Goal: Transaction & Acquisition: Download file/media

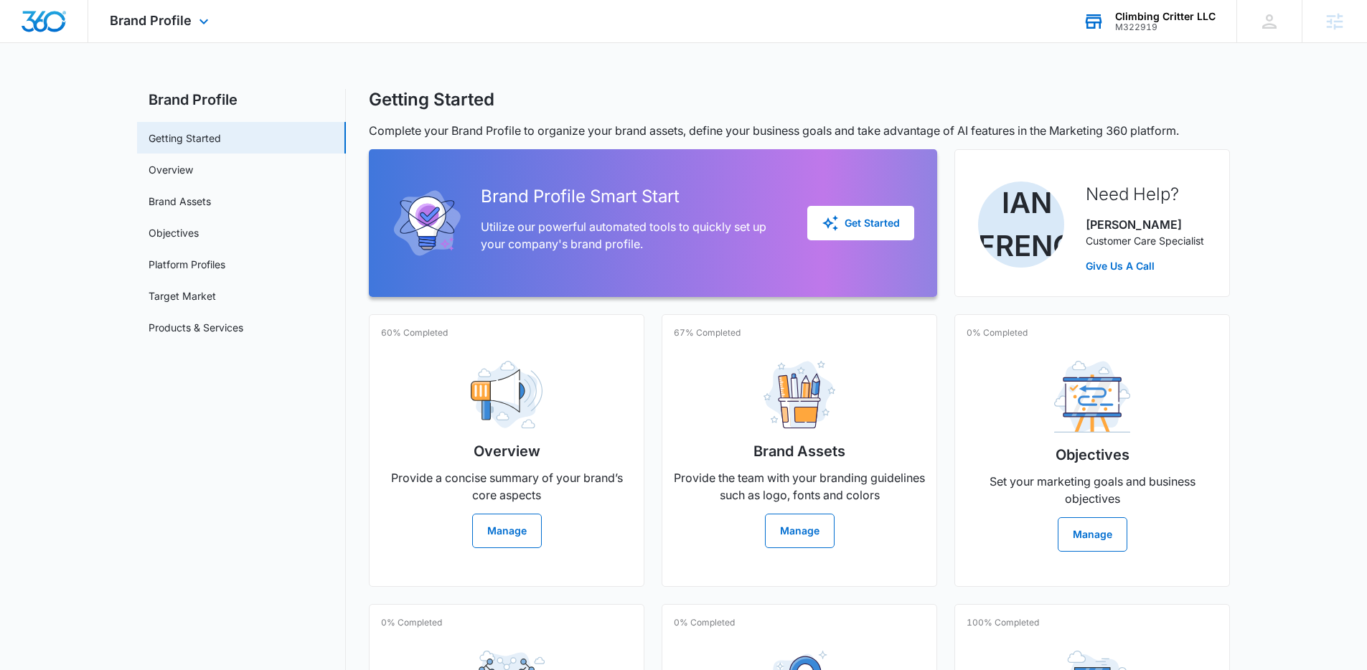
click at [1162, 5] on div "Climbing Critter LLC M322919 Your Accounts View All" at bounding box center [1148, 21] width 175 height 42
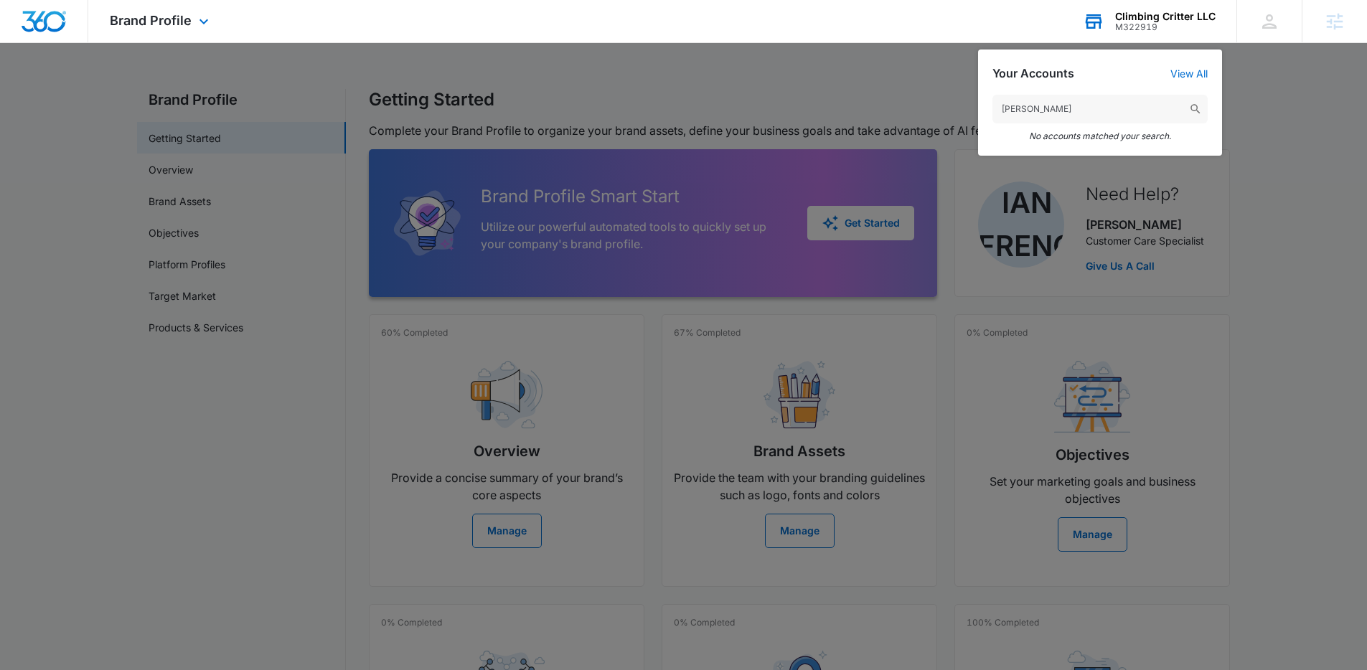
click at [1024, 108] on input "[PERSON_NAME]" at bounding box center [1099, 109] width 215 height 29
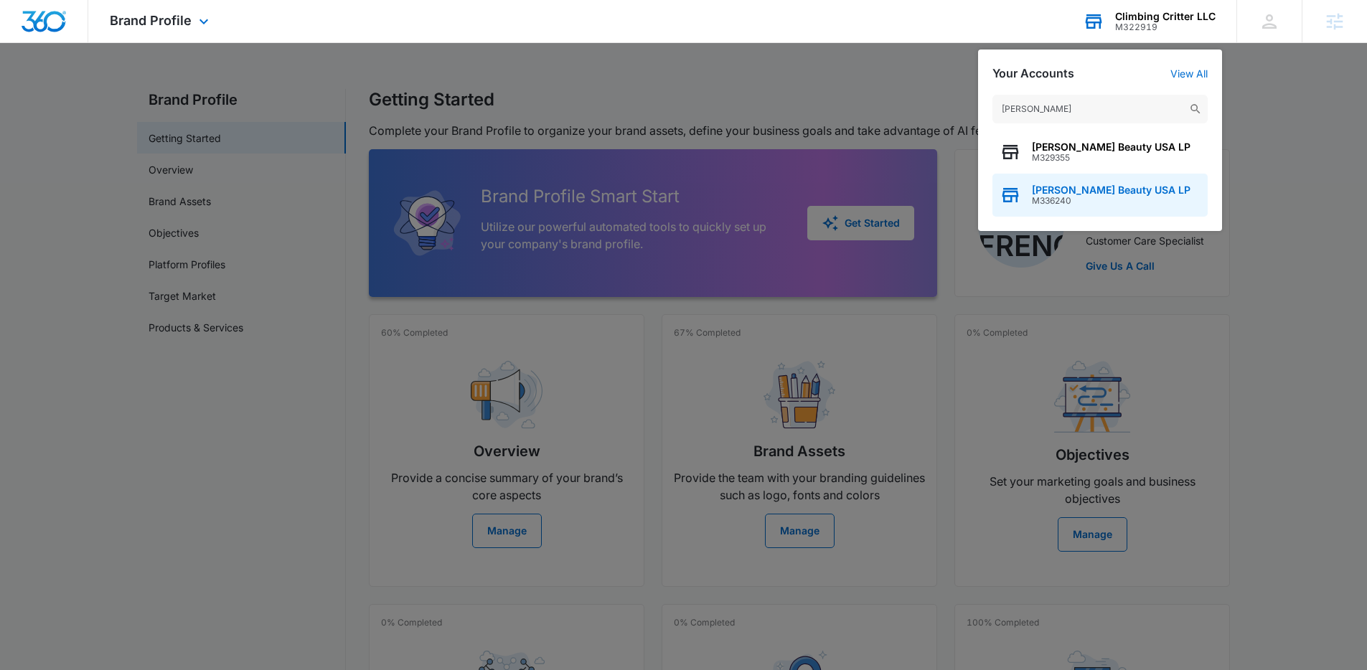
type input "[PERSON_NAME]"
click at [1092, 190] on span "Christi Harris Beauty USA LP" at bounding box center [1111, 189] width 159 height 11
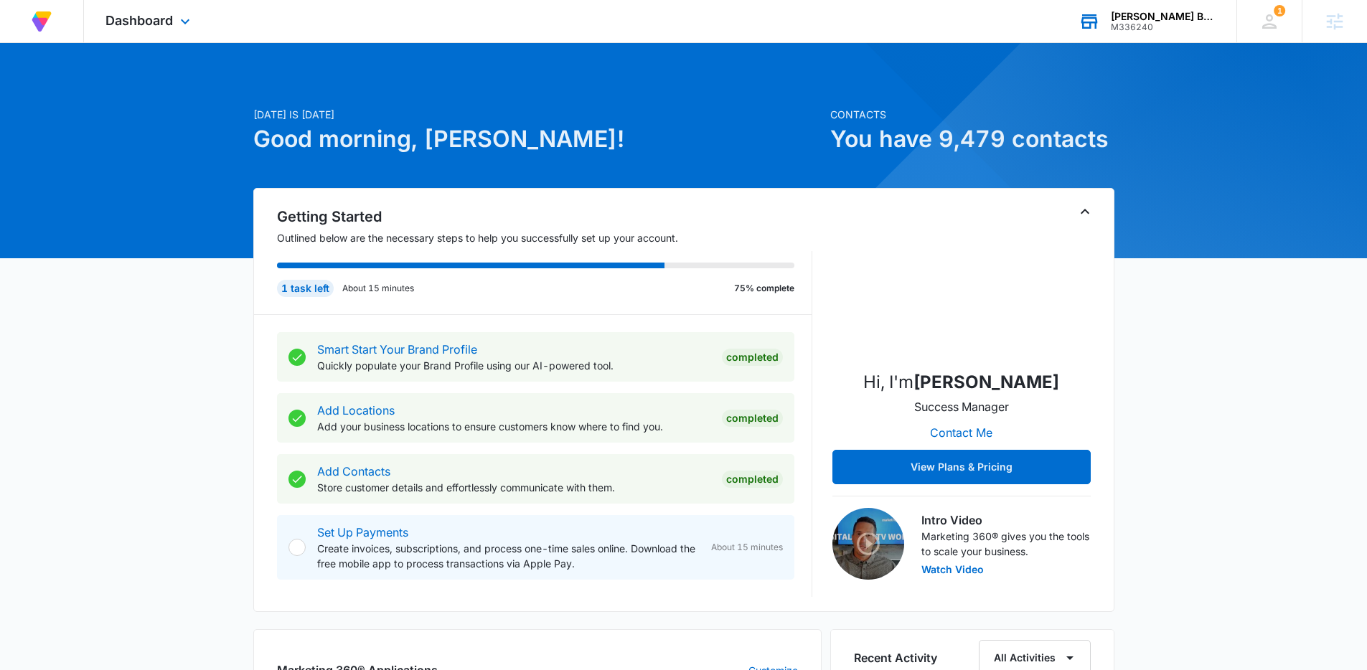
scroll to position [572, 0]
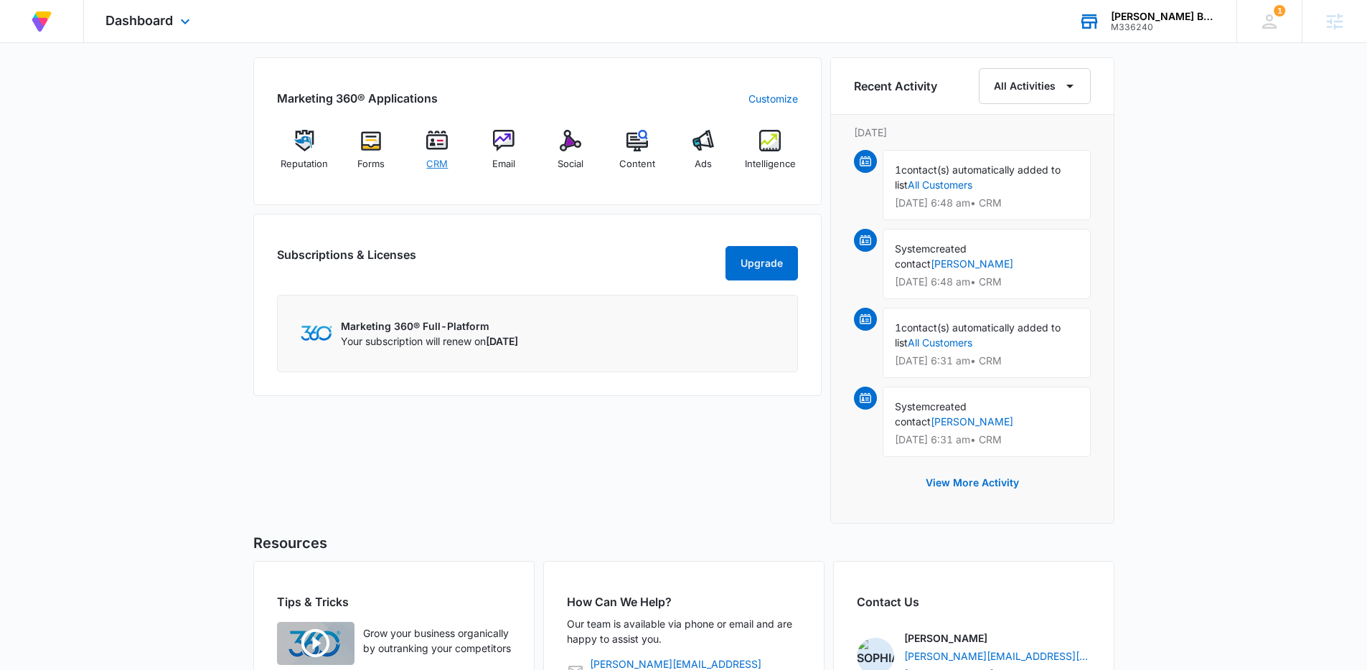
click at [424, 139] on div "CRM" at bounding box center [437, 155] width 55 height 51
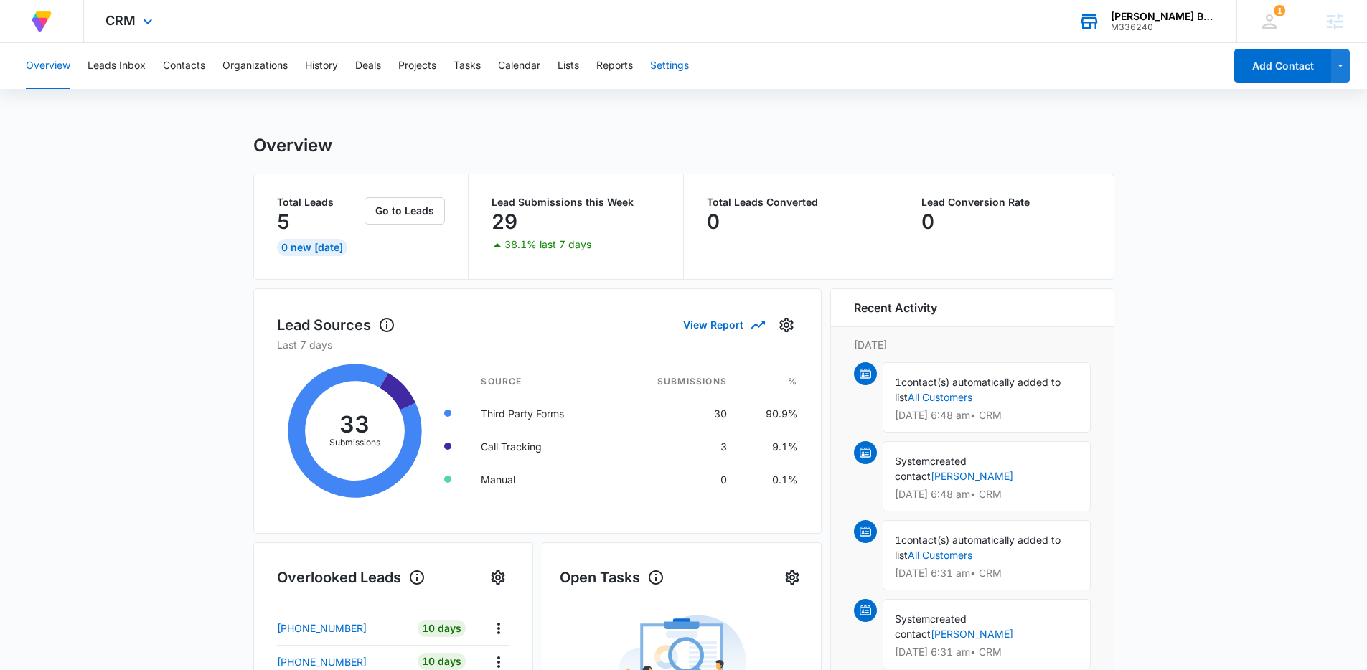
click at [686, 64] on button "Settings" at bounding box center [669, 66] width 39 height 46
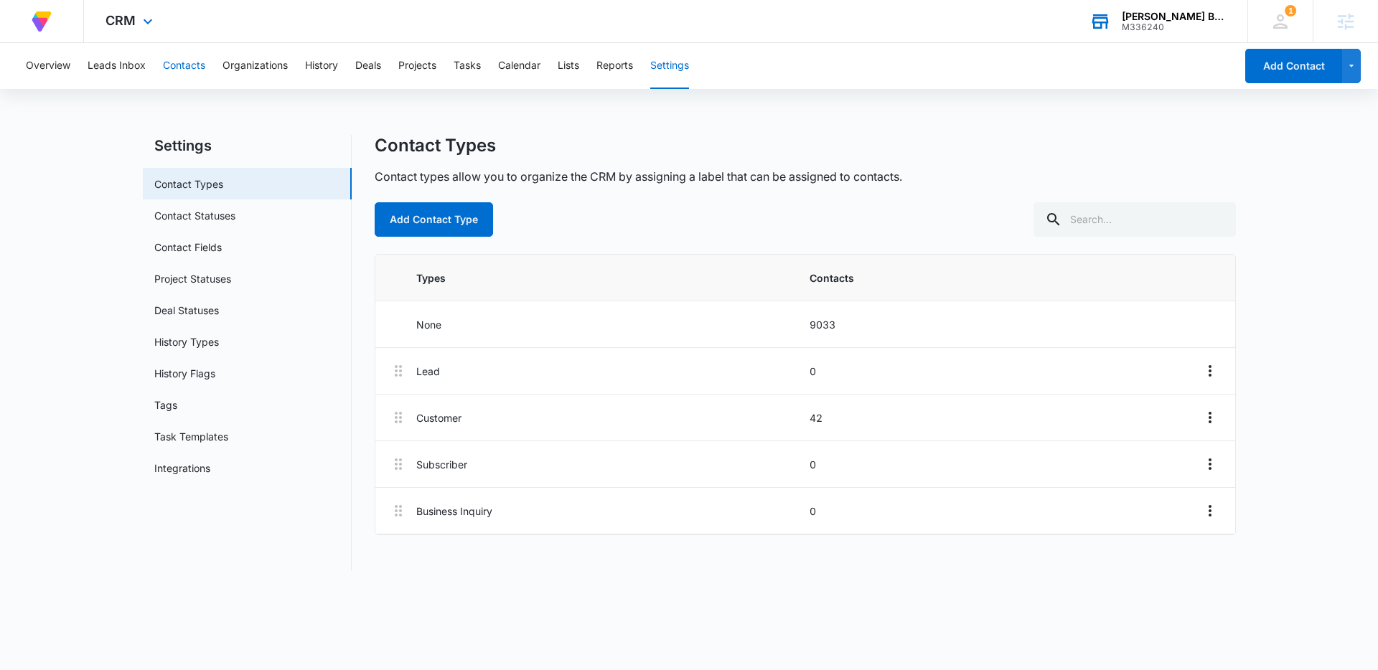
click at [168, 62] on button "Contacts" at bounding box center [184, 66] width 42 height 46
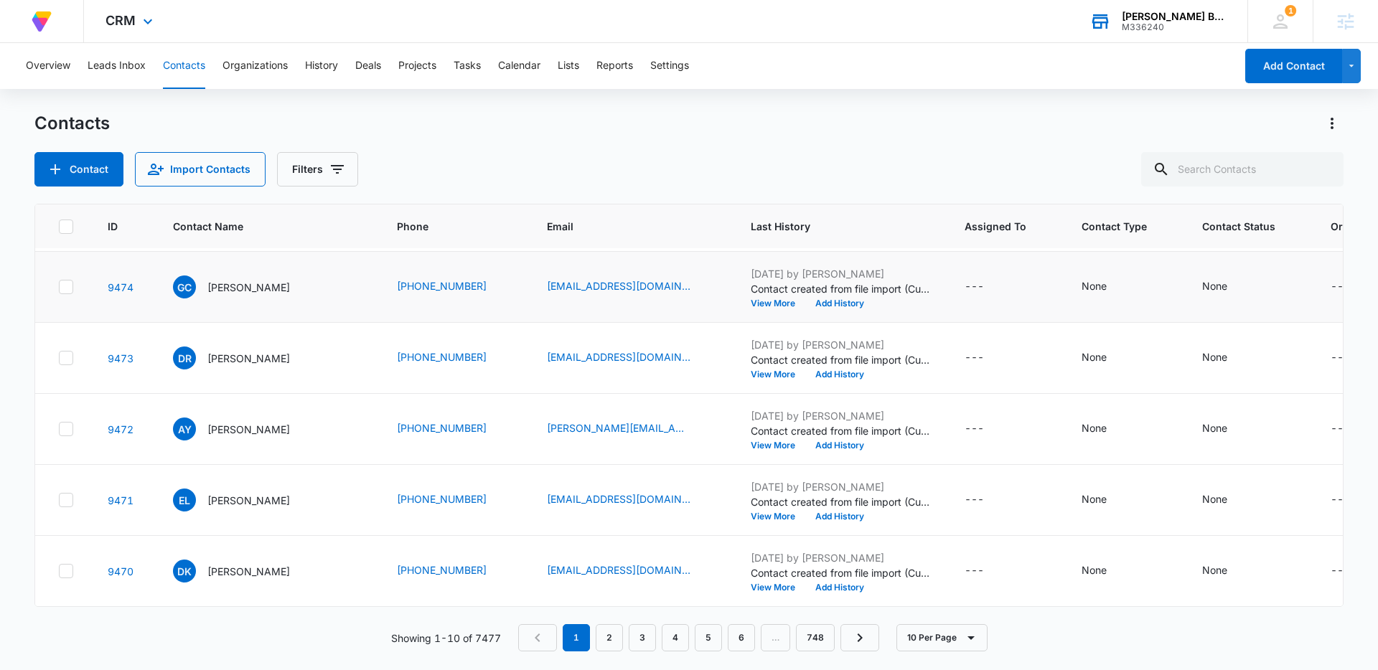
scroll to position [363, 0]
click at [641, 631] on link "3" at bounding box center [642, 637] width 27 height 27
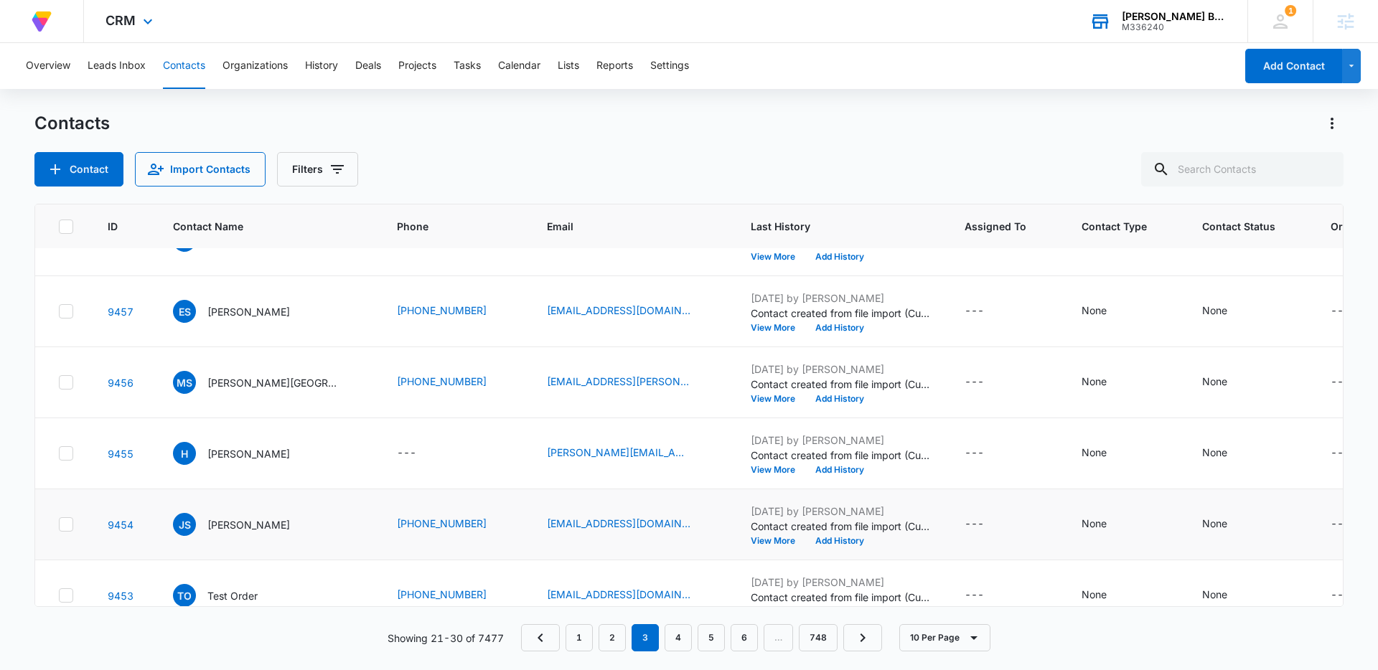
scroll to position [130, 0]
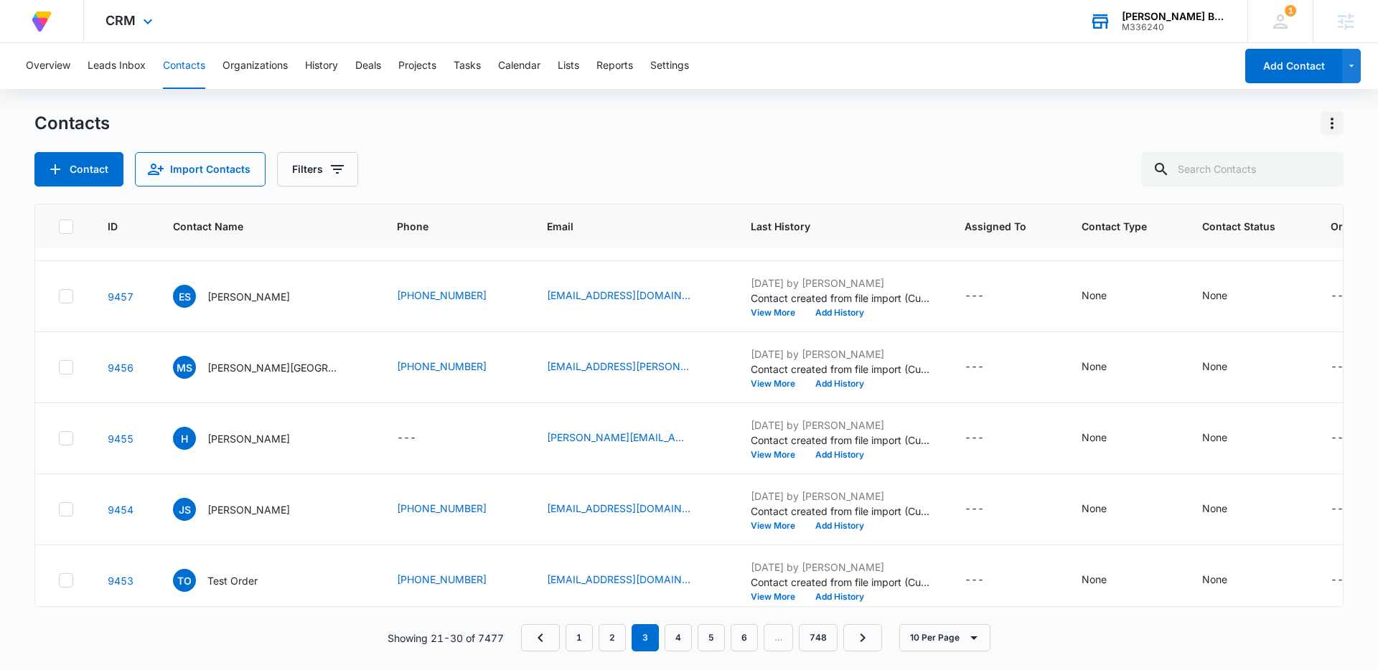
click at [1336, 121] on icon "Actions" at bounding box center [1331, 123] width 17 height 17
click at [1295, 210] on div "Export All Contacts" at bounding box center [1261, 207] width 95 height 10
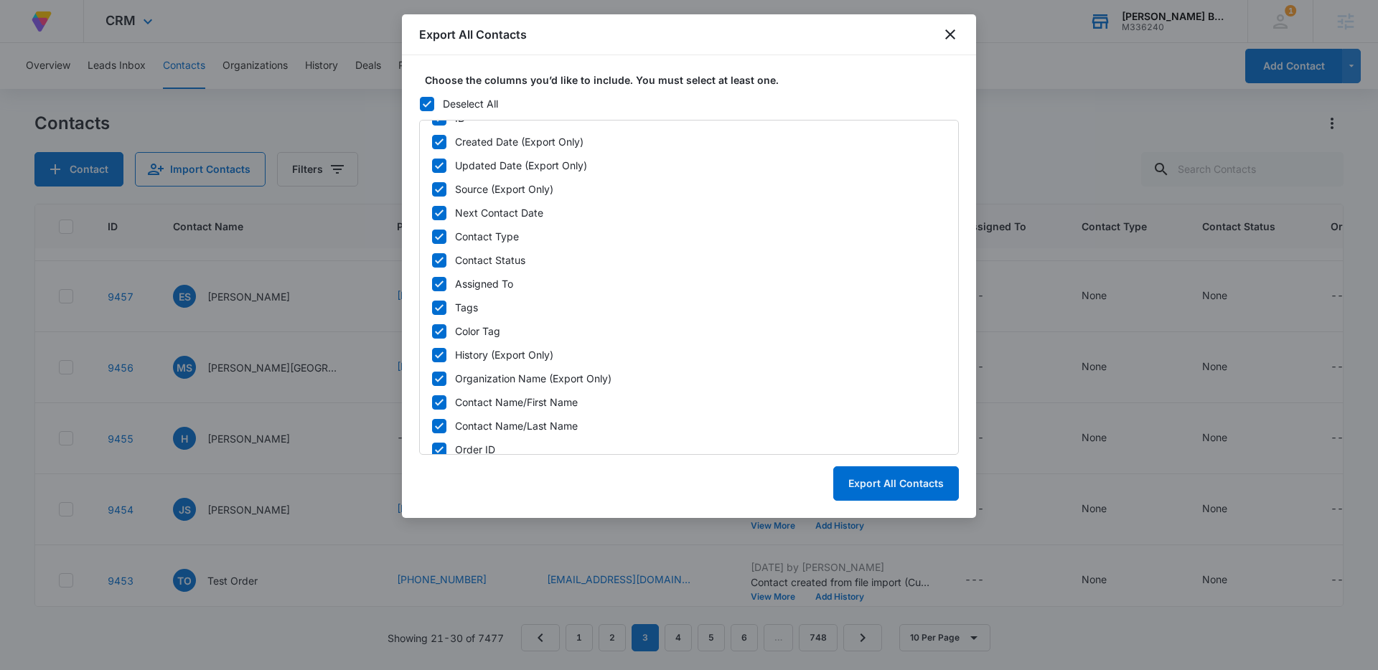
scroll to position [0, 0]
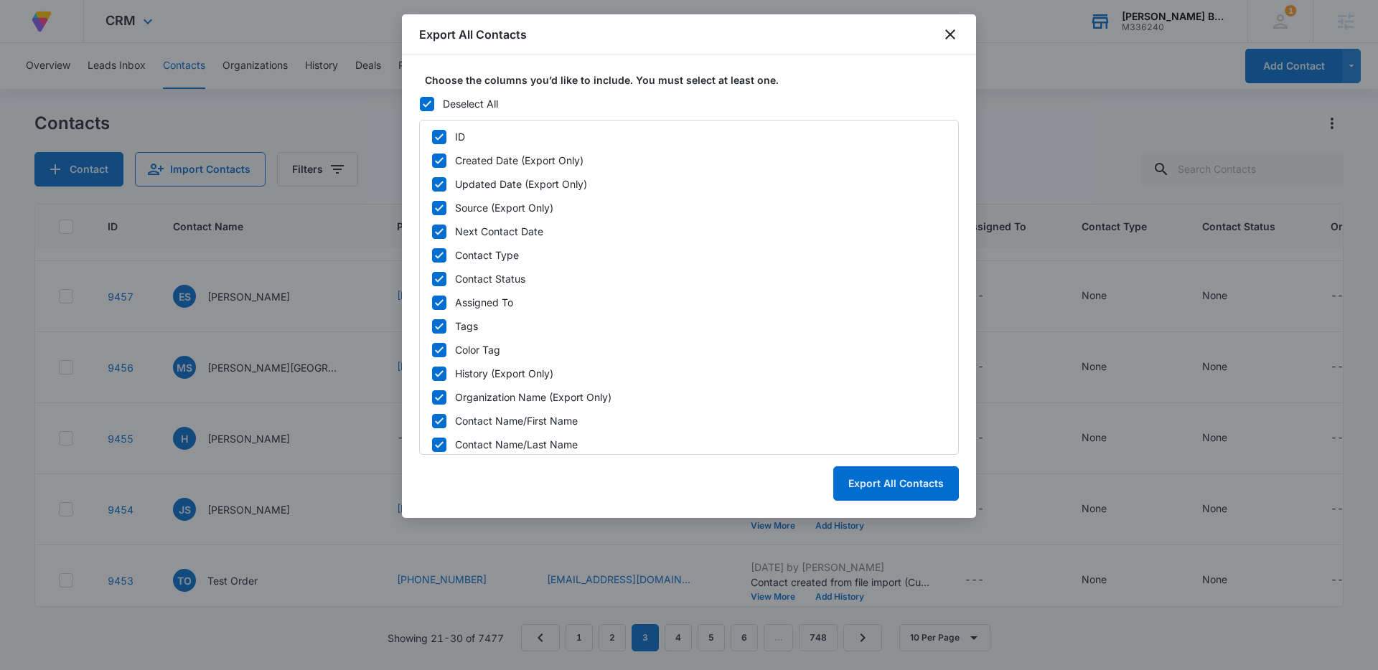
click at [438, 163] on icon at bounding box center [439, 160] width 9 height 6
click at [432, 163] on input "Created Date (Export Only)" at bounding box center [431, 161] width 1 height 10
checkbox input "false"
click at [436, 182] on icon at bounding box center [439, 184] width 13 height 13
click at [432, 182] on input "Updated Date (Export Only)" at bounding box center [431, 184] width 1 height 10
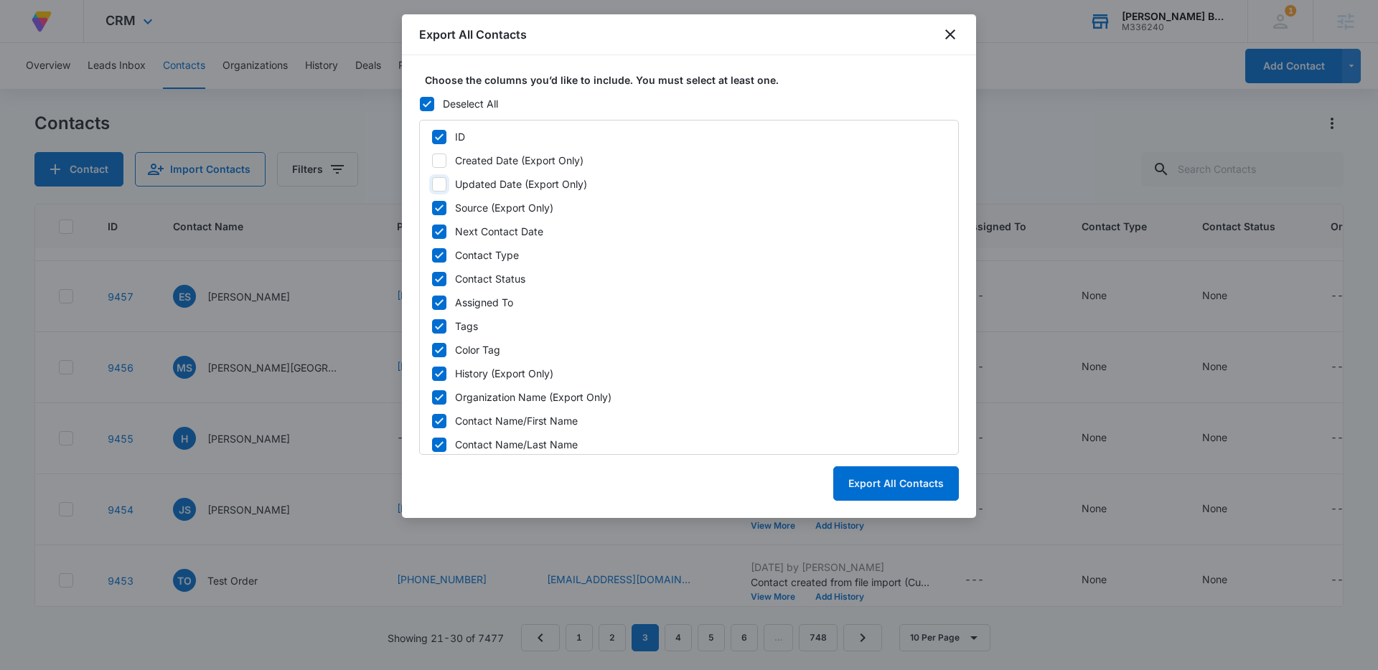
checkbox input "false"
click at [438, 207] on icon at bounding box center [439, 208] width 13 height 13
click at [432, 207] on input "Source (Export Only)" at bounding box center [431, 208] width 1 height 10
checkbox input "false"
click at [438, 230] on icon at bounding box center [439, 231] width 13 height 13
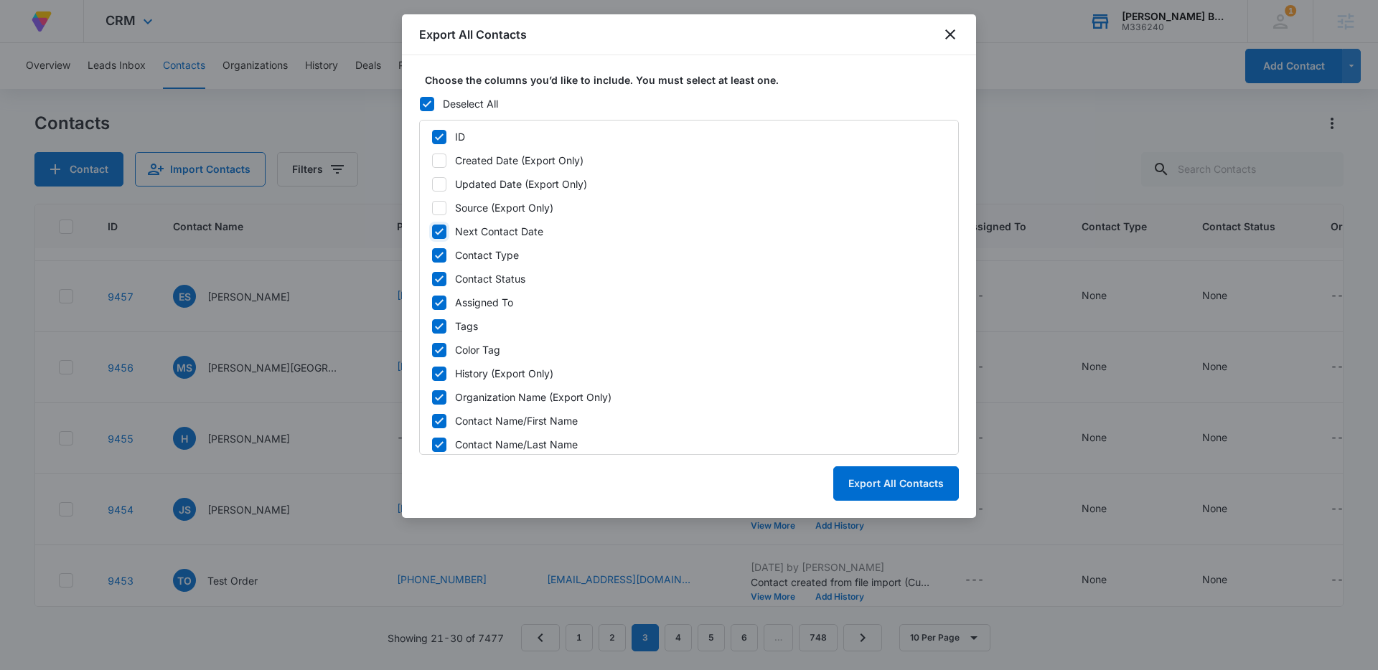
click at [432, 230] on input "Next Contact Date" at bounding box center [431, 232] width 1 height 10
checkbox input "false"
click at [437, 250] on icon at bounding box center [439, 255] width 13 height 13
click at [432, 250] on input "Contact Type" at bounding box center [431, 255] width 1 height 10
checkbox input "false"
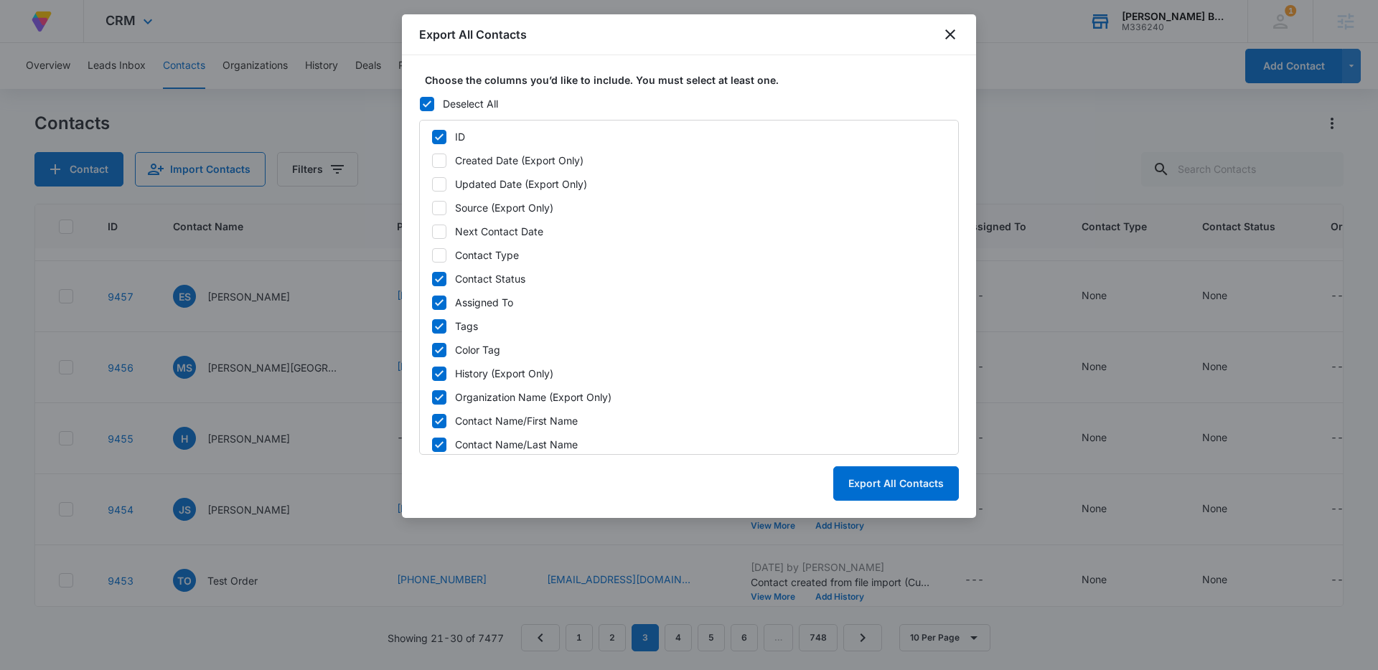
click at [436, 274] on icon at bounding box center [439, 279] width 13 height 13
click at [432, 274] on input "Contact Status" at bounding box center [431, 279] width 1 height 10
checkbox input "false"
click at [437, 301] on icon at bounding box center [439, 302] width 13 height 13
click at [432, 301] on input "Assigned To" at bounding box center [431, 303] width 1 height 10
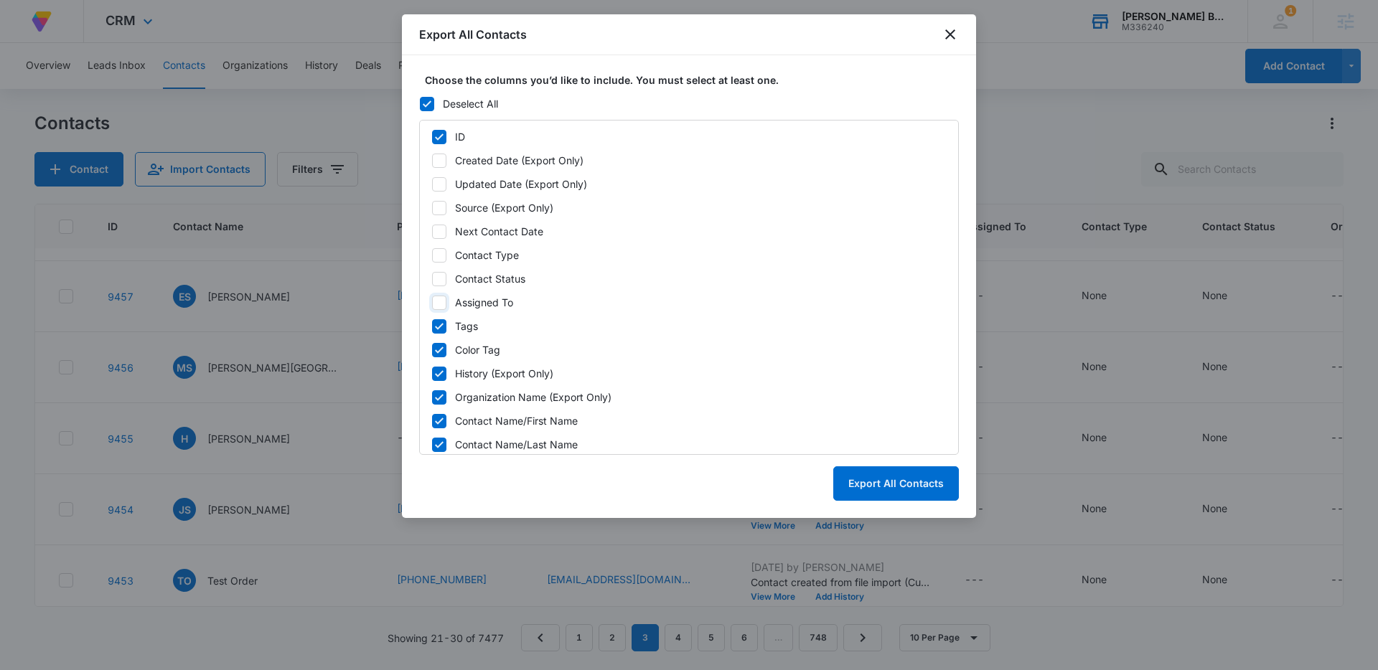
checkbox input "false"
click at [438, 328] on icon at bounding box center [439, 326] width 9 height 6
click at [432, 328] on input "Tags" at bounding box center [431, 326] width 1 height 10
checkbox input "false"
click at [438, 351] on icon at bounding box center [439, 350] width 9 height 6
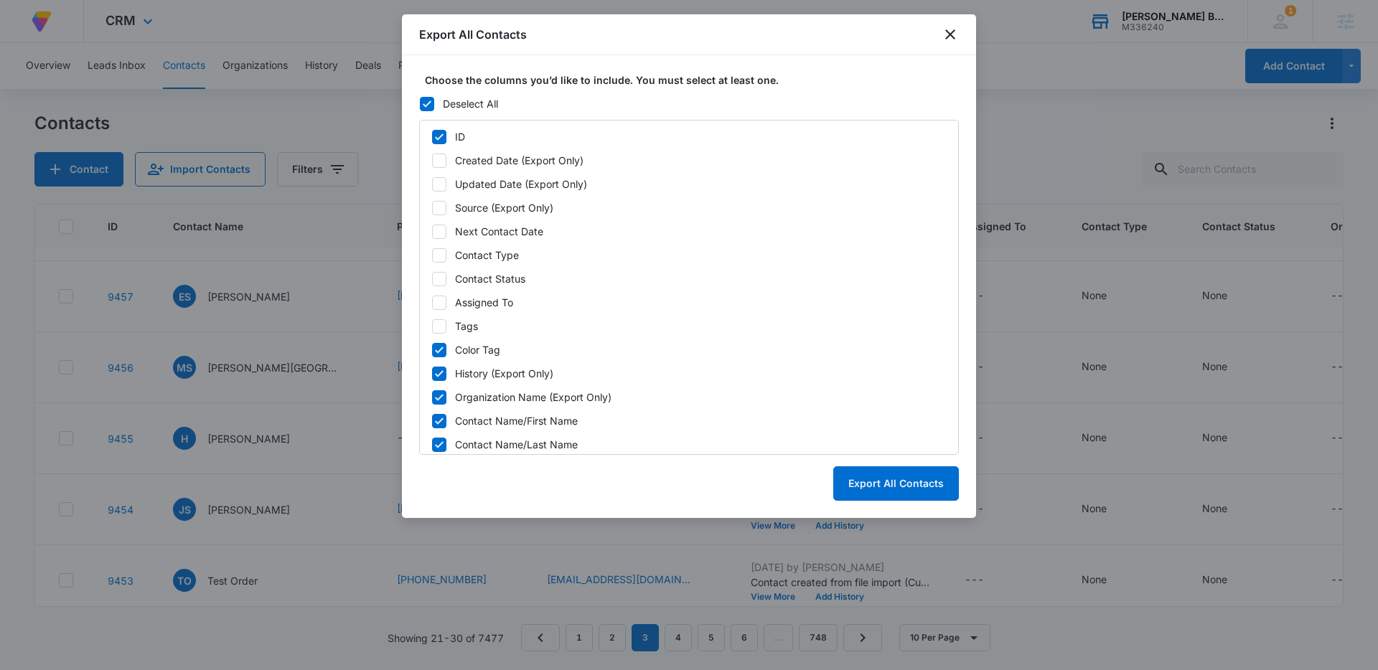
click at [432, 351] on input "Color Tag" at bounding box center [431, 350] width 1 height 10
checkbox input "false"
click at [441, 375] on icon at bounding box center [439, 373] width 13 height 13
click at [432, 375] on input "History (Export Only)" at bounding box center [431, 374] width 1 height 10
checkbox input "false"
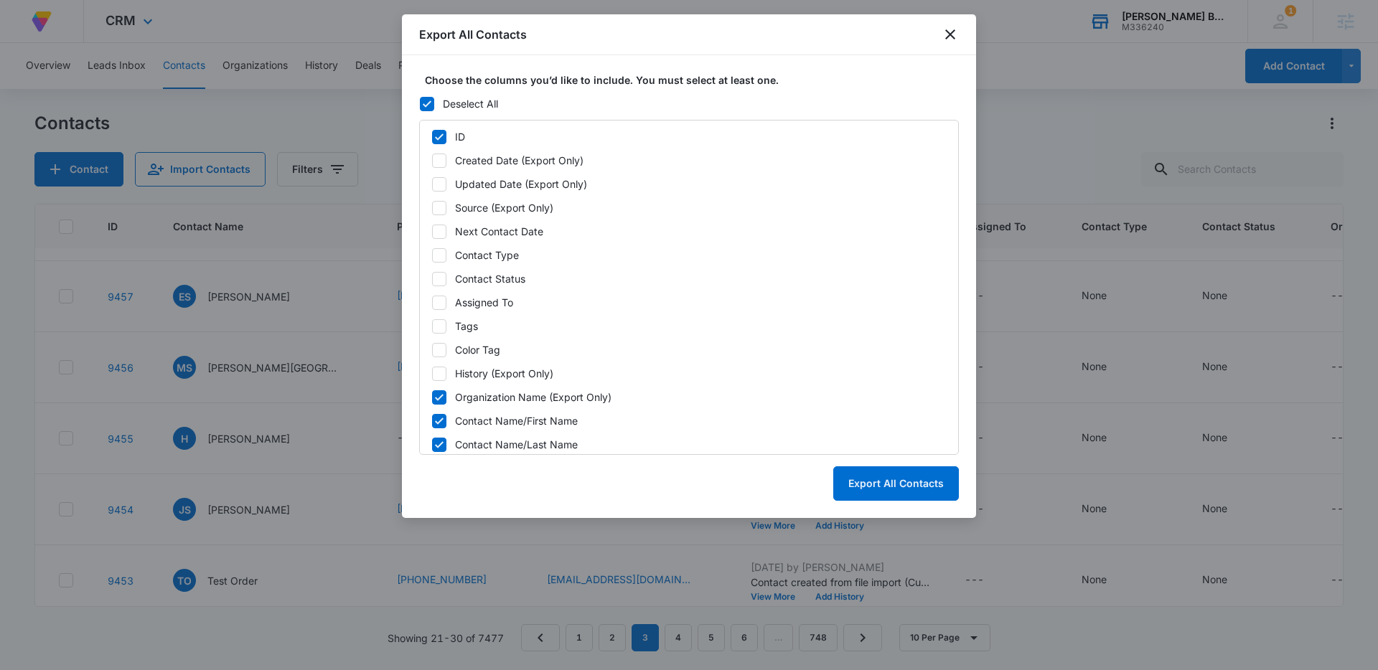
click at [441, 394] on icon at bounding box center [439, 397] width 13 height 13
click at [432, 394] on input "Organization Name (Export Only)" at bounding box center [431, 398] width 1 height 10
checkbox input "false"
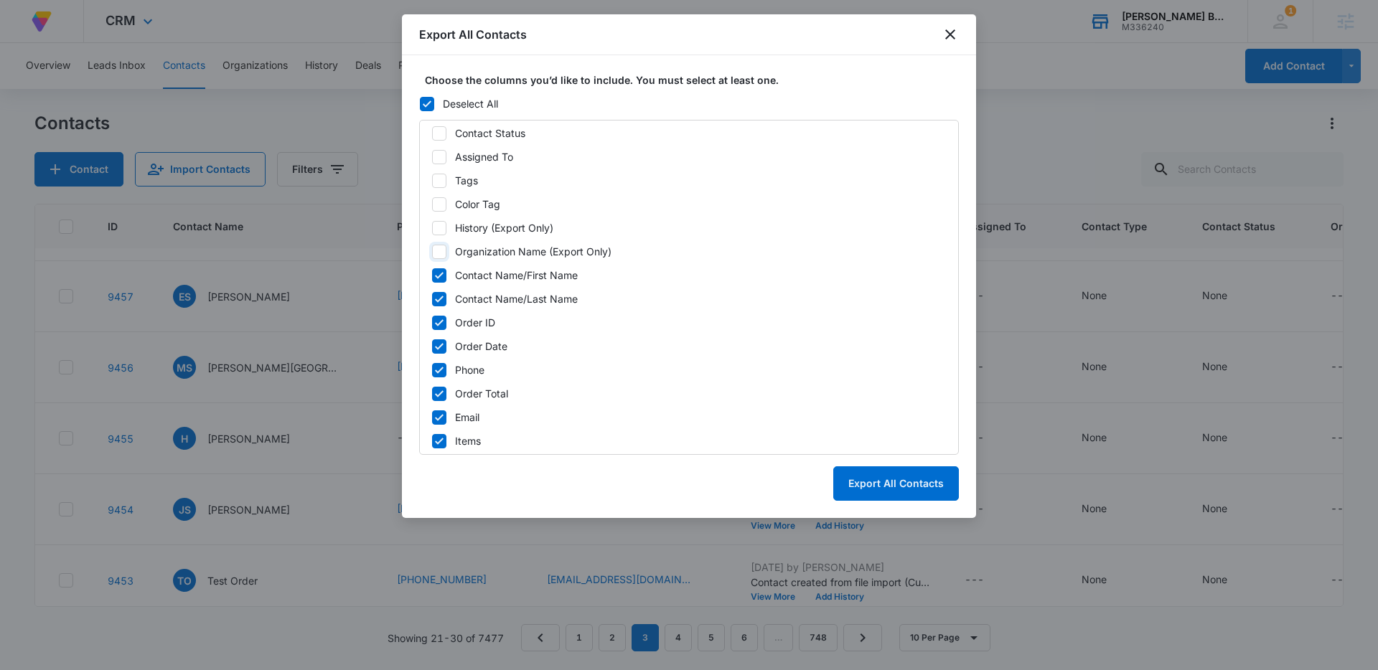
scroll to position [158, 0]
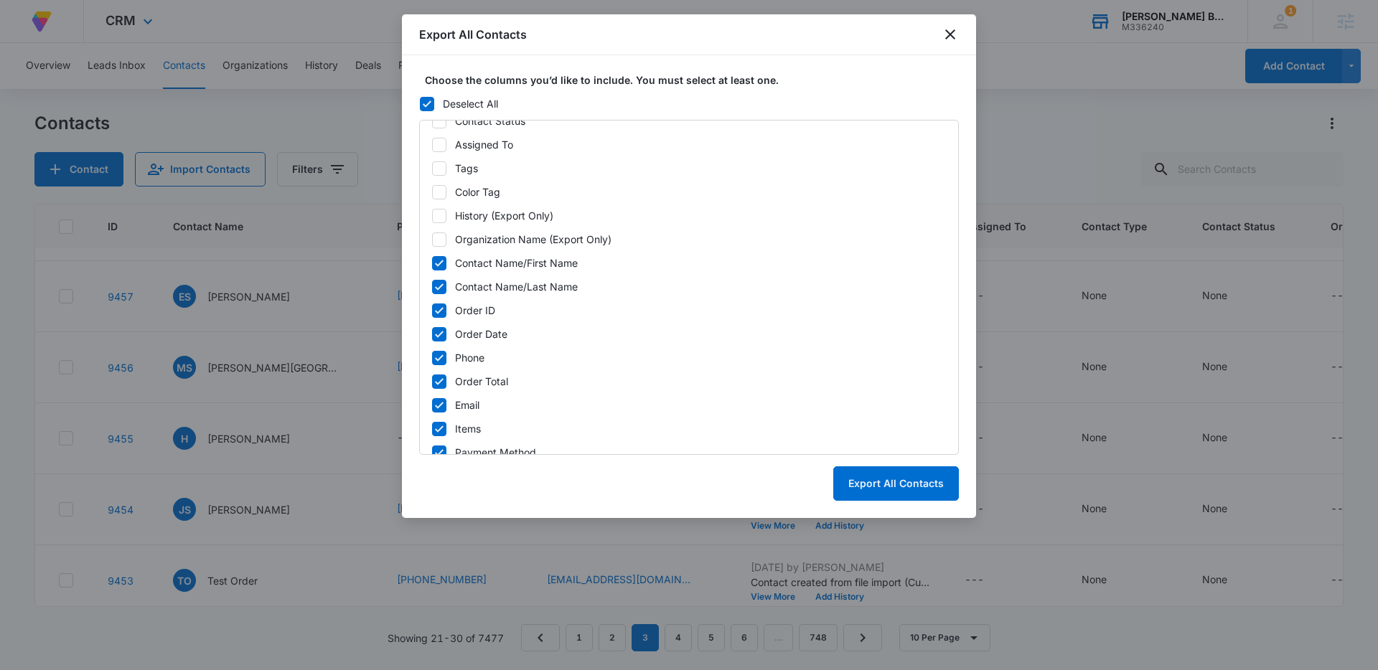
click at [434, 310] on icon at bounding box center [439, 310] width 13 height 13
click at [432, 310] on input "Order ID" at bounding box center [431, 311] width 1 height 10
checkbox input "false"
click at [435, 332] on icon at bounding box center [439, 334] width 13 height 13
click at [432, 332] on input "Order Date" at bounding box center [431, 334] width 1 height 10
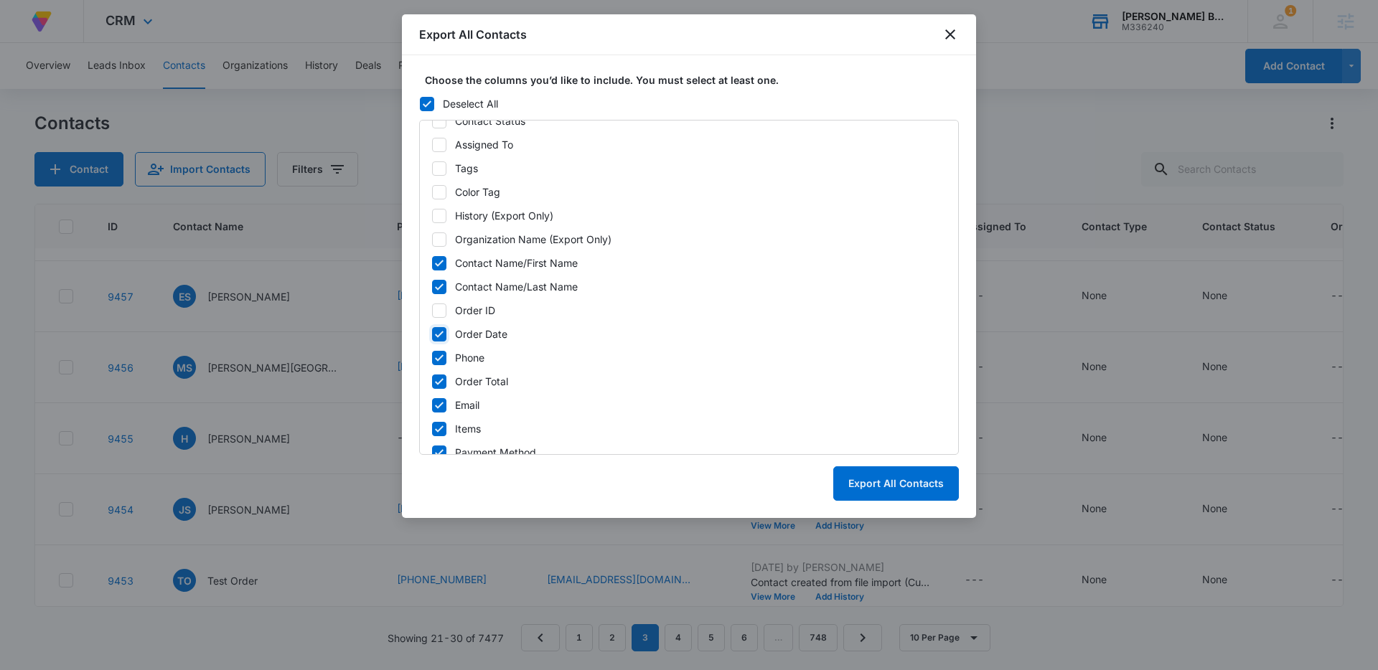
checkbox input "false"
click at [439, 383] on icon at bounding box center [439, 381] width 13 height 13
click at [432, 383] on input "Order Total" at bounding box center [431, 382] width 1 height 10
checkbox input "false"
click at [441, 422] on icon at bounding box center [439, 426] width 13 height 13
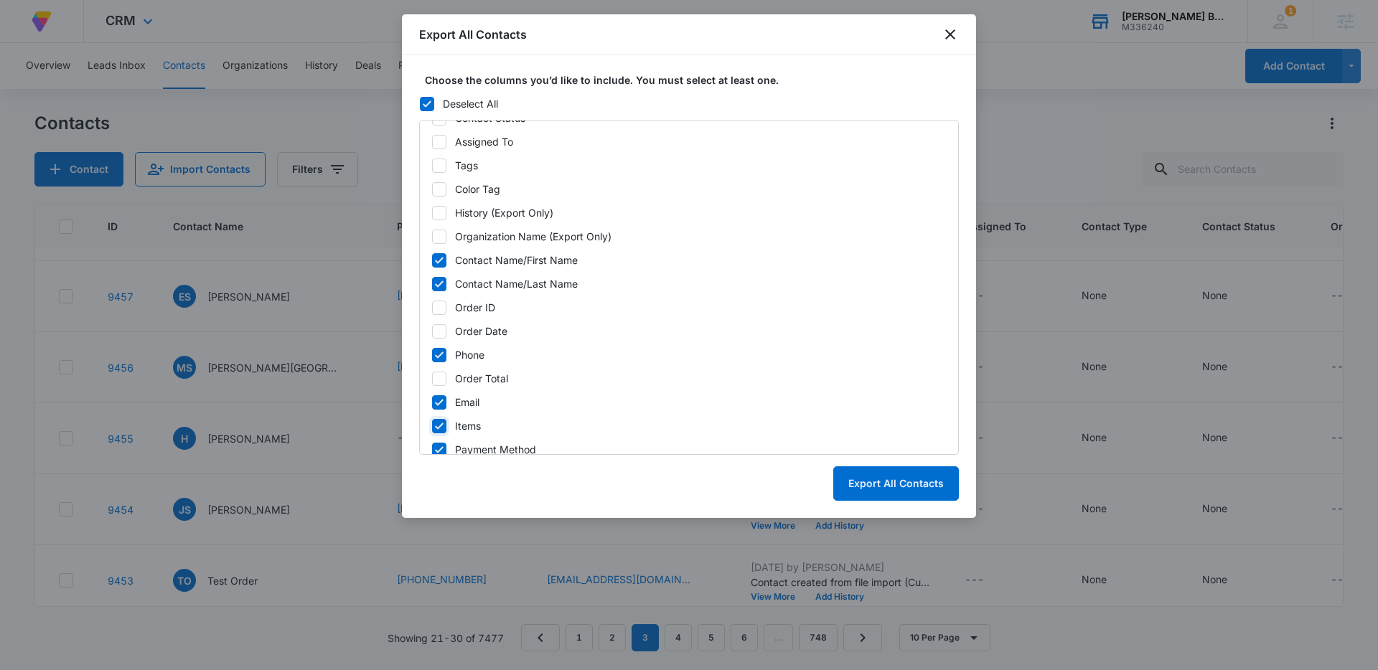
click at [432, 422] on input "Items" at bounding box center [431, 426] width 1 height 10
checkbox input "false"
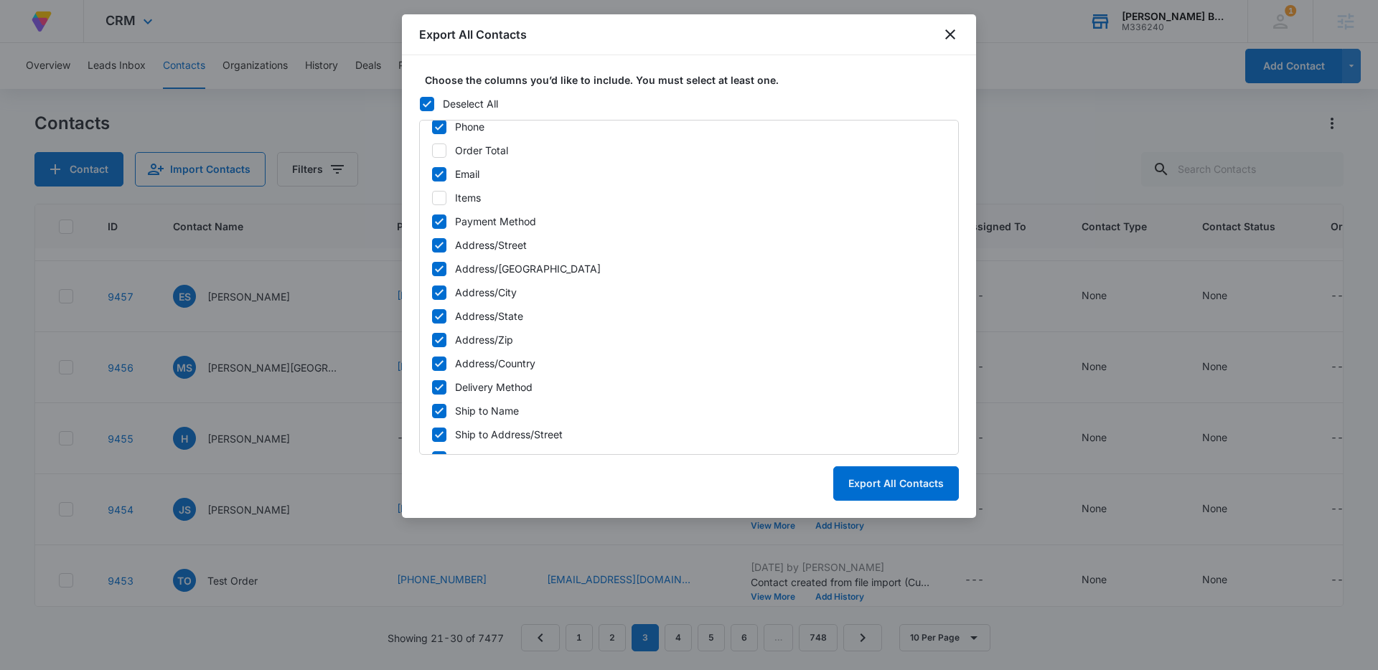
click at [438, 217] on icon at bounding box center [439, 221] width 13 height 13
click at [432, 217] on input "Payment Method" at bounding box center [431, 222] width 1 height 10
checkbox input "false"
click at [441, 242] on icon at bounding box center [439, 245] width 13 height 13
click at [432, 242] on input "Address/Street" at bounding box center [431, 245] width 1 height 10
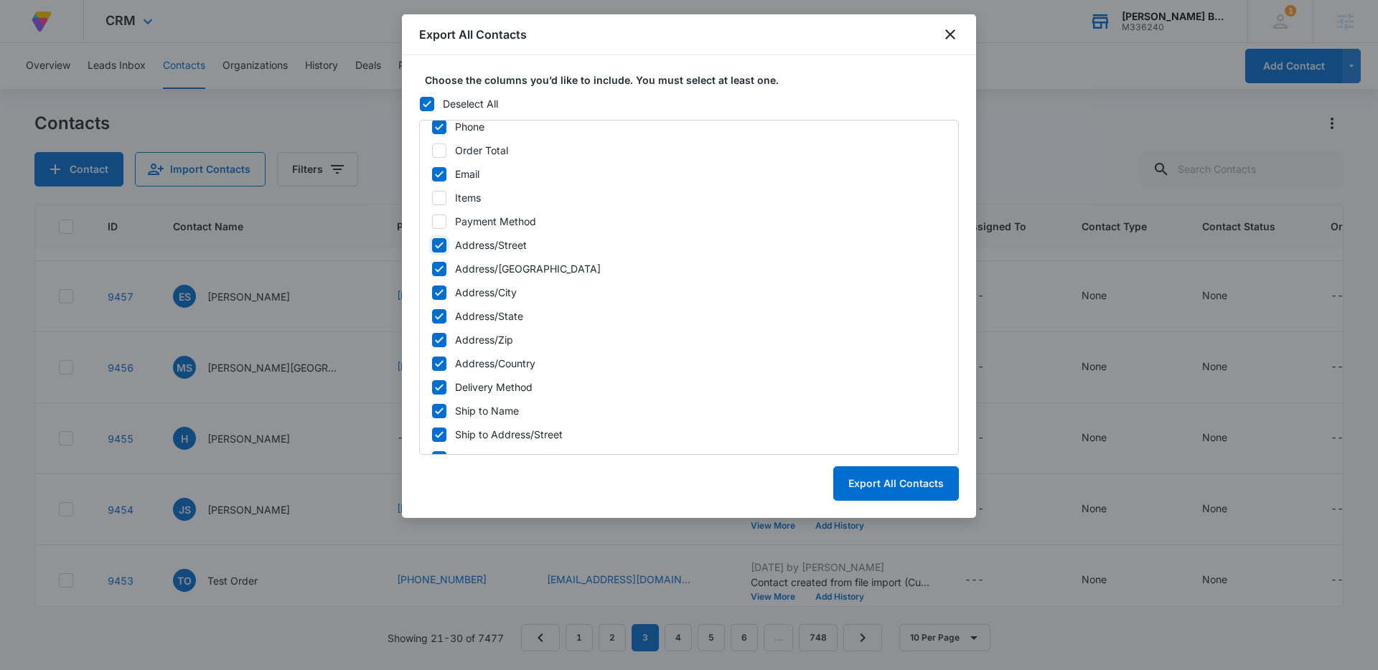
checkbox input "false"
drag, startPoint x: 436, startPoint y: 273, endPoint x: 436, endPoint y: 283, distance: 10.8
click at [436, 273] on icon at bounding box center [439, 269] width 13 height 13
click at [432, 273] on input "Address/Street 2" at bounding box center [431, 269] width 1 height 10
checkbox input "false"
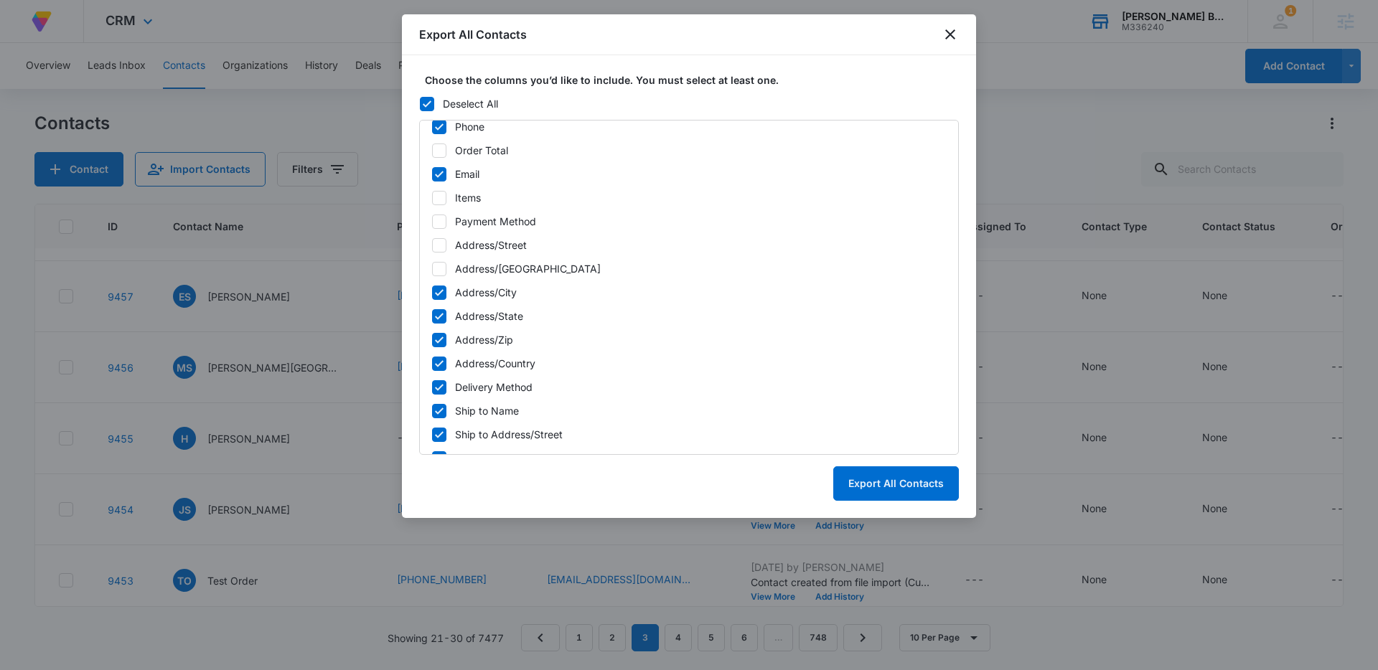
click at [436, 296] on icon at bounding box center [439, 292] width 13 height 13
click at [432, 296] on input "Address/City" at bounding box center [431, 293] width 1 height 10
checkbox input "false"
click at [436, 311] on icon at bounding box center [439, 316] width 13 height 13
click at [432, 311] on input "Address/State" at bounding box center [431, 316] width 1 height 10
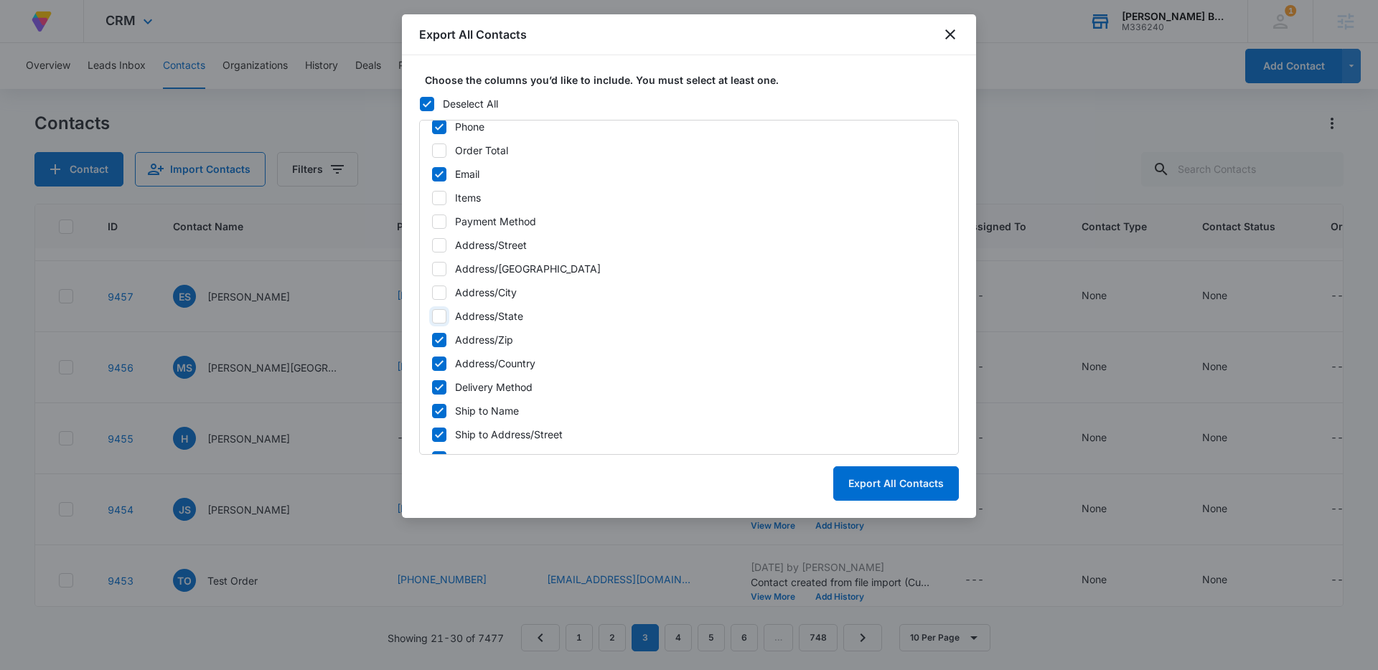
checkbox input "false"
click at [438, 339] on icon at bounding box center [439, 340] width 13 height 13
click at [432, 339] on input "Address/Zip" at bounding box center [431, 340] width 1 height 10
checkbox input "false"
click at [442, 365] on icon at bounding box center [439, 363] width 13 height 13
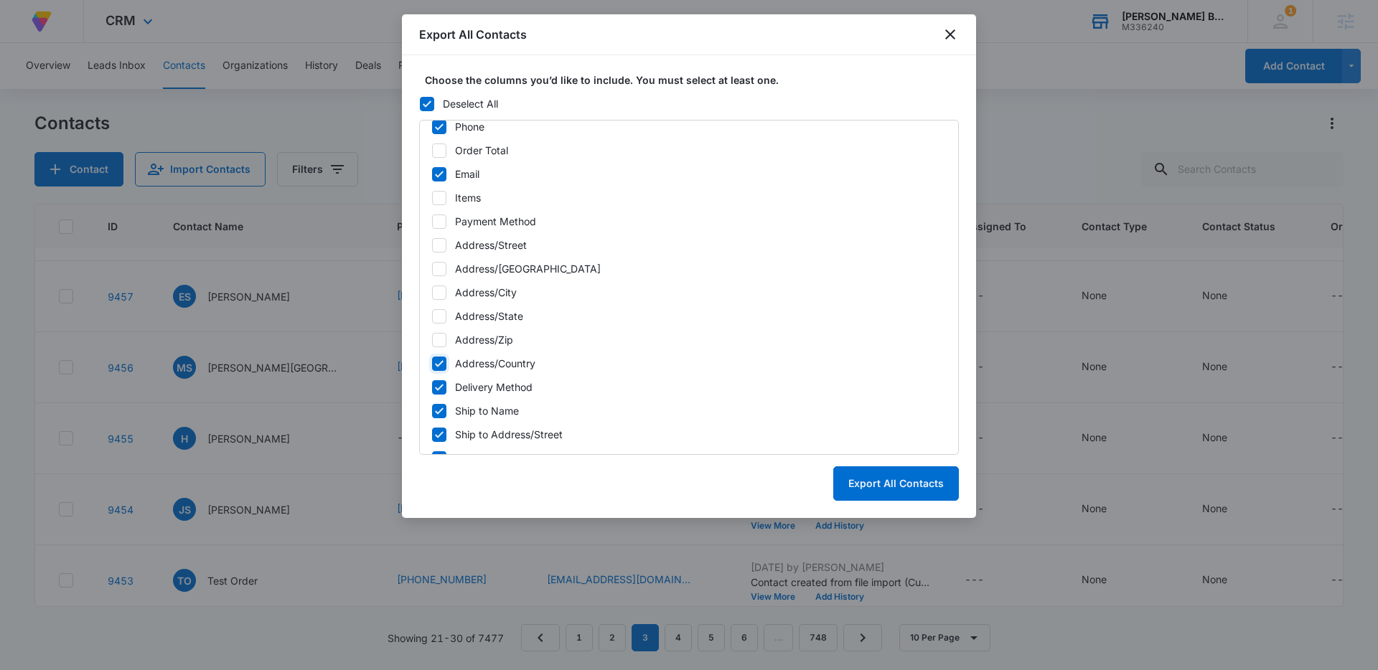
click at [432, 365] on input "Address/Country" at bounding box center [431, 364] width 1 height 10
checkbox input "false"
click at [437, 388] on icon at bounding box center [439, 387] width 13 height 13
click at [432, 388] on input "Delivery Method" at bounding box center [431, 387] width 1 height 10
checkbox input "false"
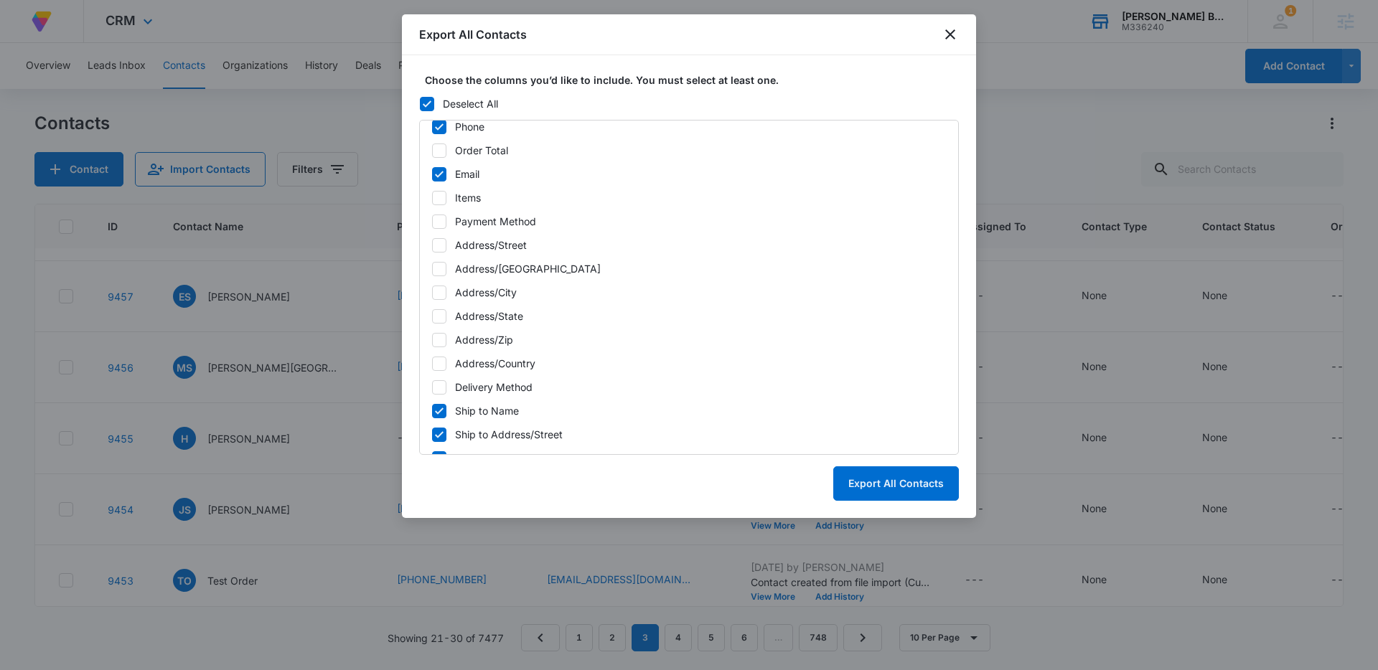
click at [435, 416] on icon at bounding box center [439, 411] width 13 height 13
click at [432, 416] on input "Ship to Name" at bounding box center [431, 411] width 1 height 10
checkbox input "false"
click at [440, 429] on icon at bounding box center [439, 434] width 13 height 13
click at [432, 430] on input "Ship to Address/Street" at bounding box center [431, 435] width 1 height 10
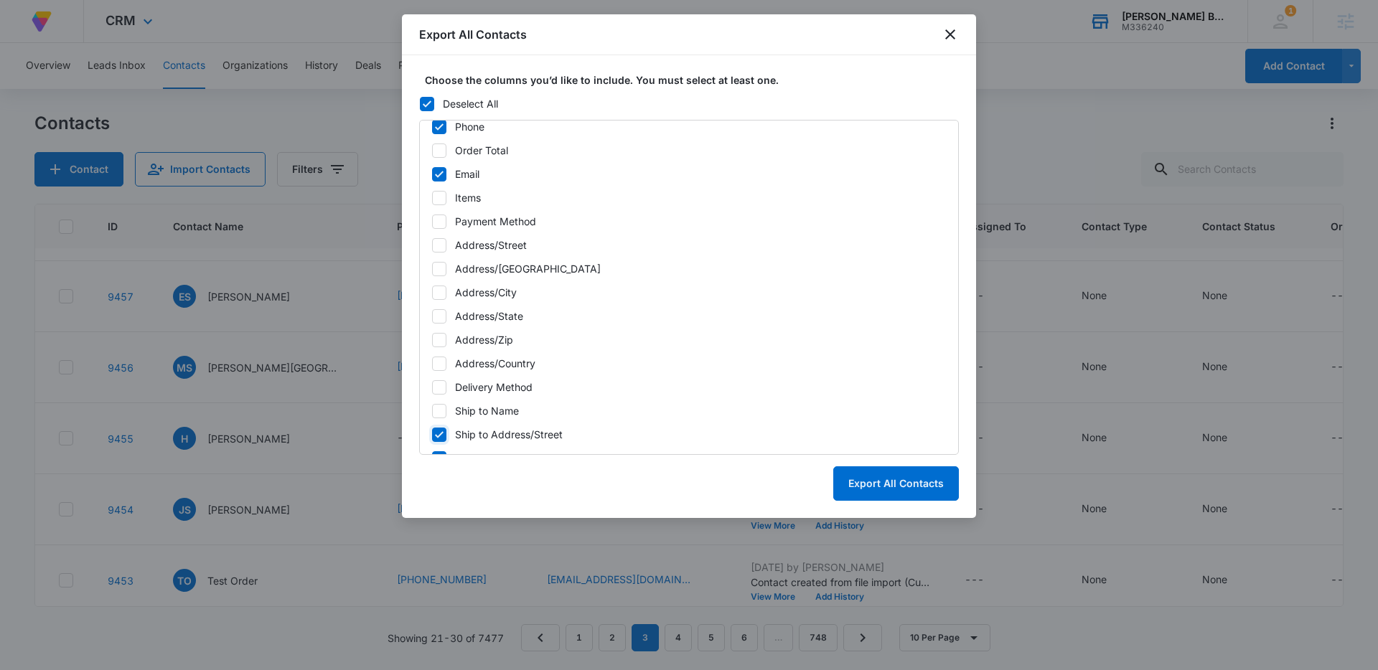
checkbox input "false"
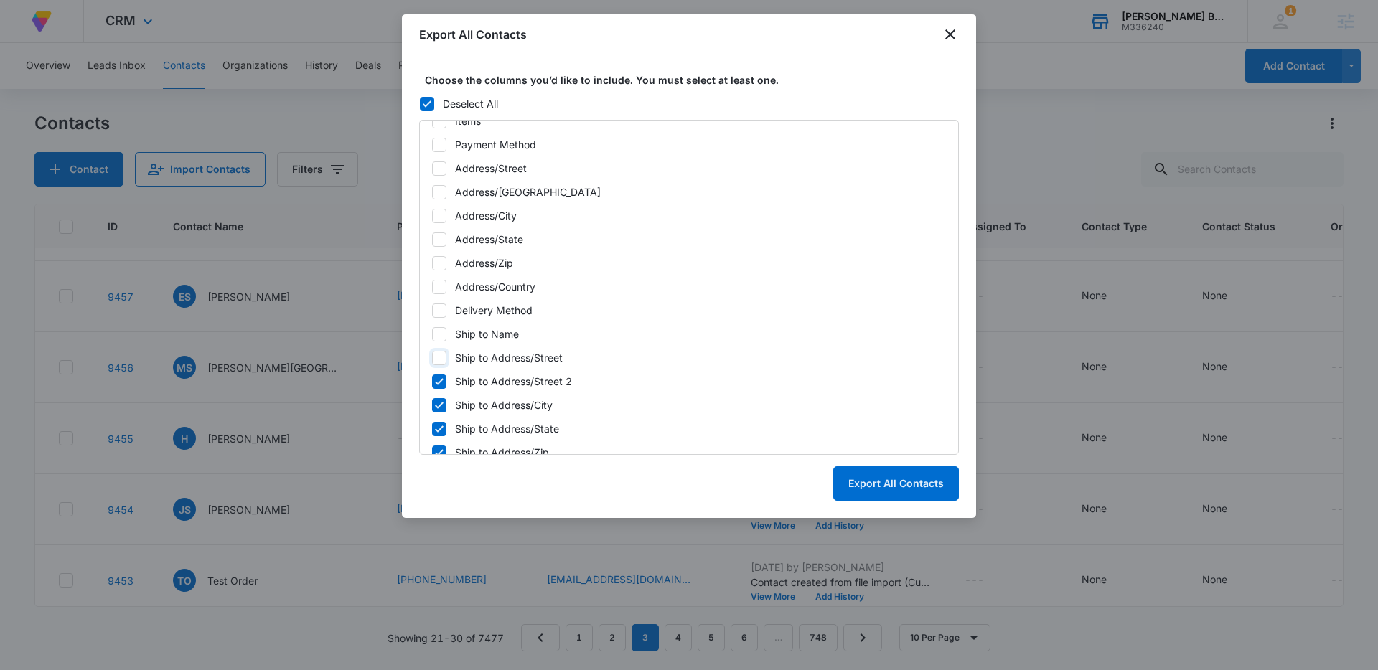
scroll to position [637, 0]
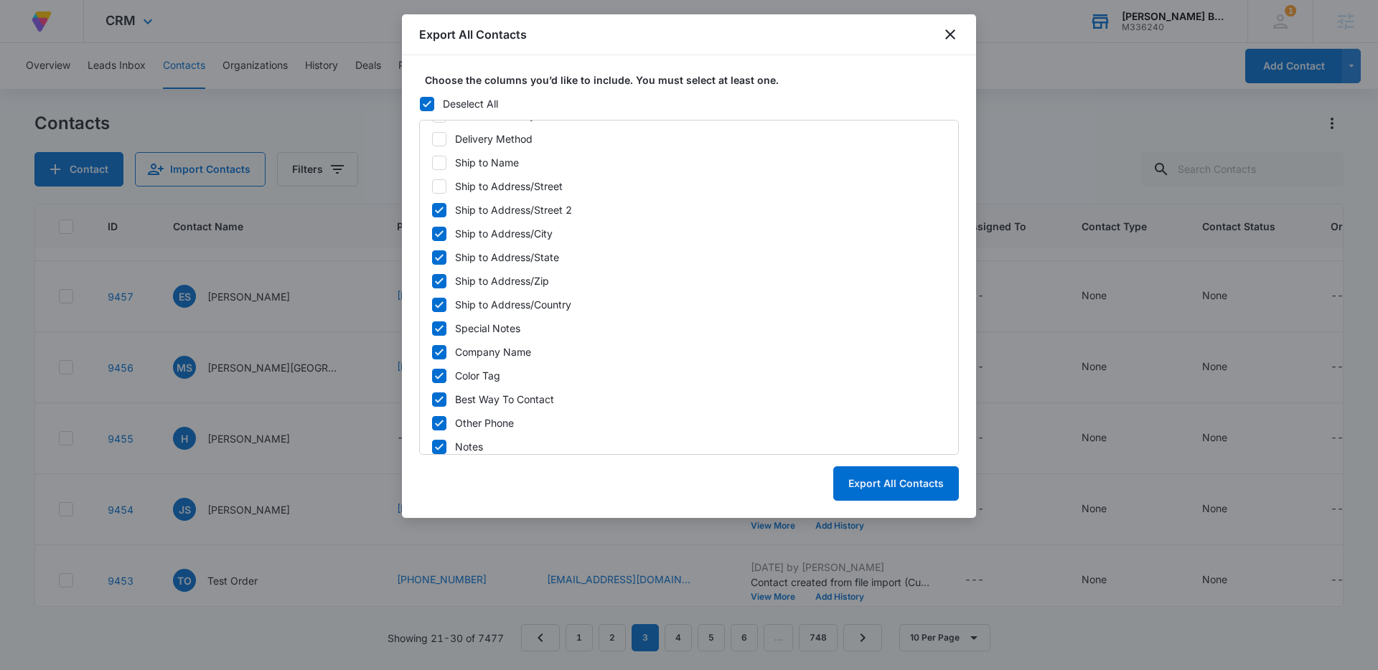
click at [443, 211] on icon at bounding box center [439, 210] width 13 height 13
click at [432, 211] on input "Ship to Address/Street 2" at bounding box center [431, 210] width 1 height 10
checkbox input "false"
click at [441, 236] on icon at bounding box center [439, 233] width 13 height 13
click at [432, 236] on input "Ship to Address/City" at bounding box center [431, 234] width 1 height 10
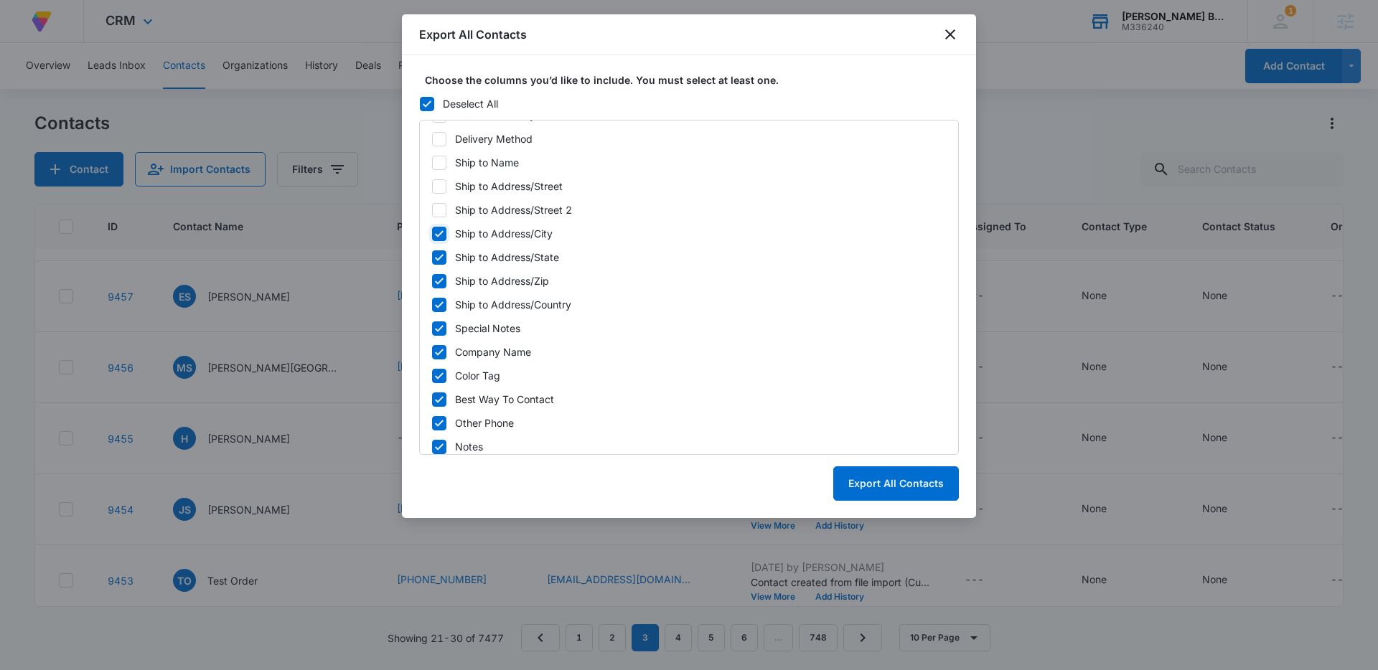
checkbox input "false"
click at [439, 255] on icon at bounding box center [439, 257] width 13 height 13
click at [432, 255] on input "Ship to Address/State" at bounding box center [431, 258] width 1 height 10
checkbox input "false"
click at [438, 283] on icon at bounding box center [439, 281] width 9 height 6
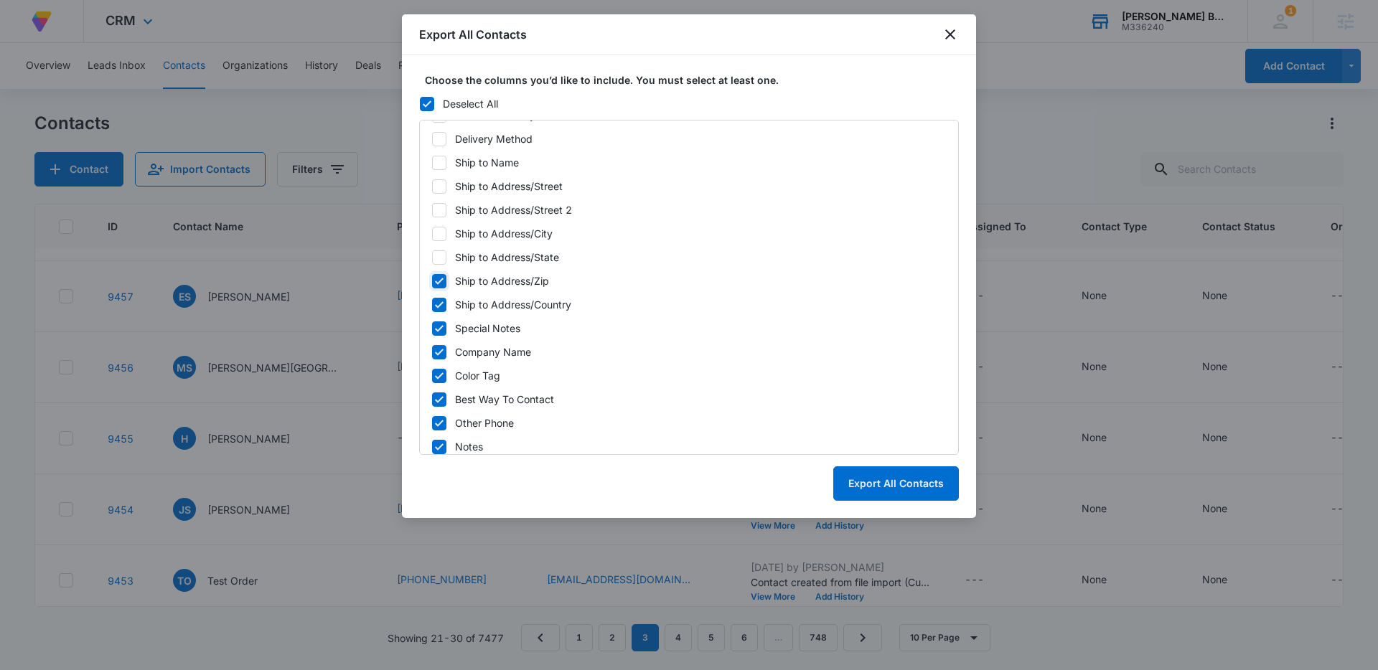
click at [432, 283] on input "Ship to Address/Zip" at bounding box center [431, 281] width 1 height 10
checkbox input "false"
click at [441, 304] on icon at bounding box center [439, 304] width 9 height 6
click at [432, 304] on input "Ship to Address/Country" at bounding box center [431, 305] width 1 height 10
checkbox input "false"
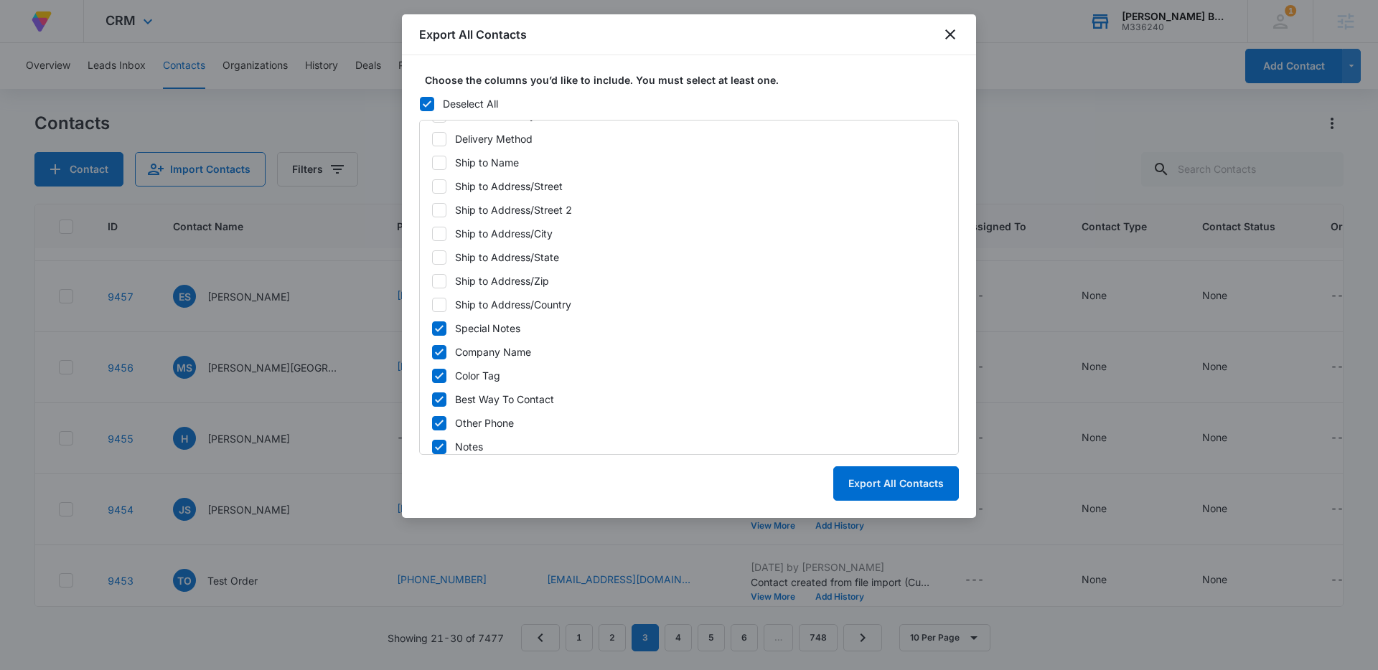
click at [441, 327] on icon at bounding box center [439, 328] width 9 height 6
click at [432, 327] on input "Special Notes" at bounding box center [431, 329] width 1 height 10
checkbox input "false"
drag, startPoint x: 441, startPoint y: 348, endPoint x: 439, endPoint y: 369, distance: 20.9
click at [441, 348] on icon at bounding box center [439, 352] width 13 height 13
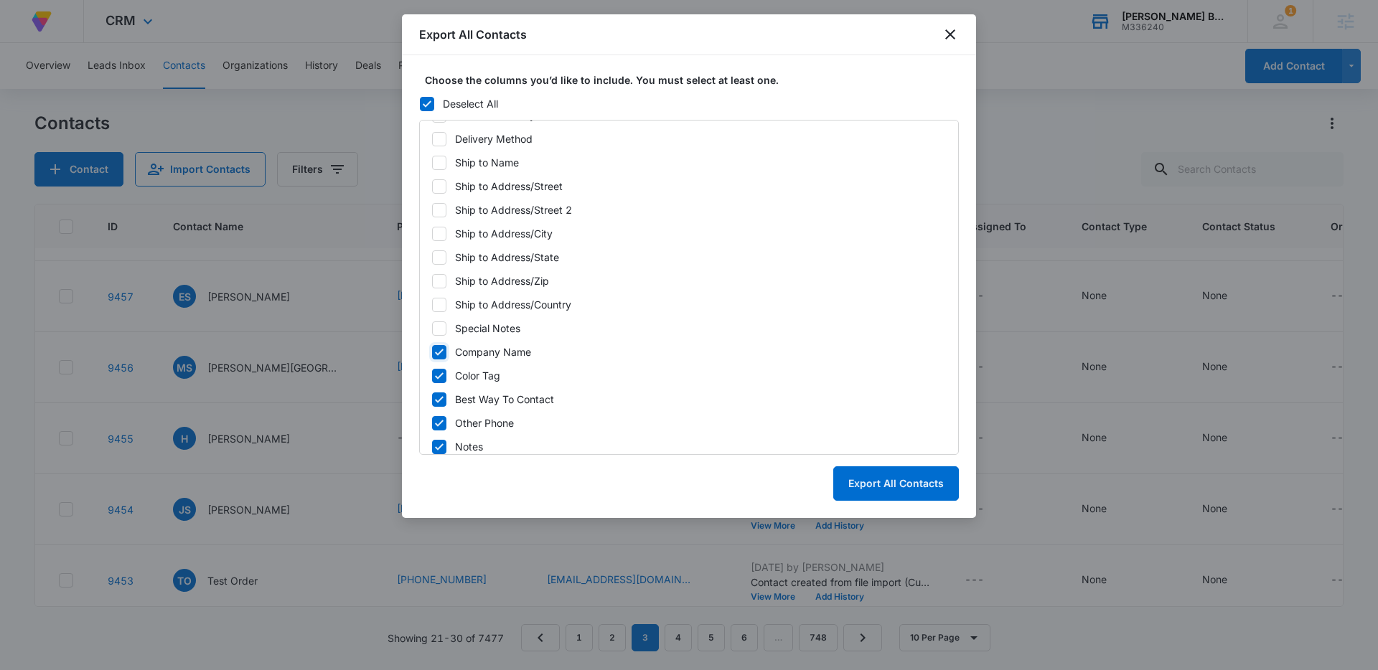
click at [432, 348] on input "Company Name" at bounding box center [431, 352] width 1 height 10
checkbox input "false"
click at [437, 380] on icon at bounding box center [439, 376] width 13 height 13
click at [432, 380] on input "Color Tag" at bounding box center [431, 376] width 1 height 10
checkbox input "false"
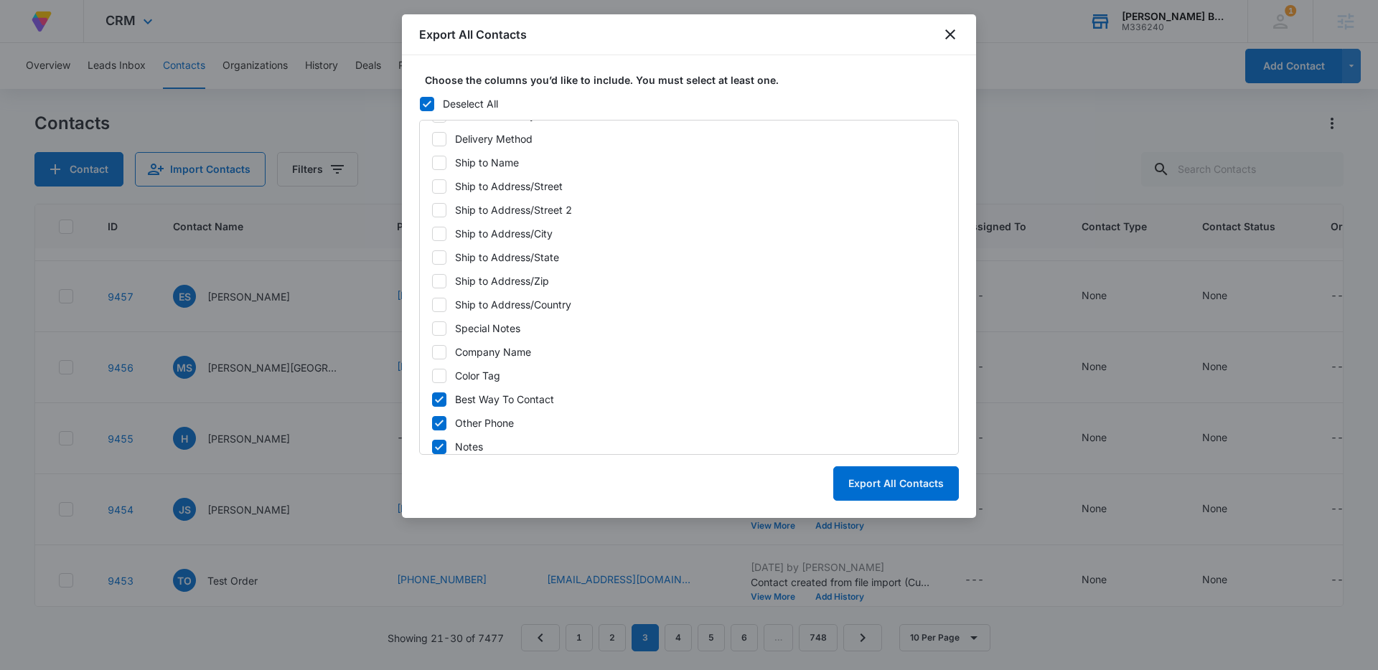
click at [442, 400] on icon at bounding box center [439, 399] width 13 height 13
click at [432, 400] on input "Best Way To Contact" at bounding box center [431, 400] width 1 height 10
checkbox input "false"
click at [443, 425] on icon at bounding box center [439, 423] width 13 height 13
click at [432, 425] on input "Other Phone" at bounding box center [431, 423] width 1 height 10
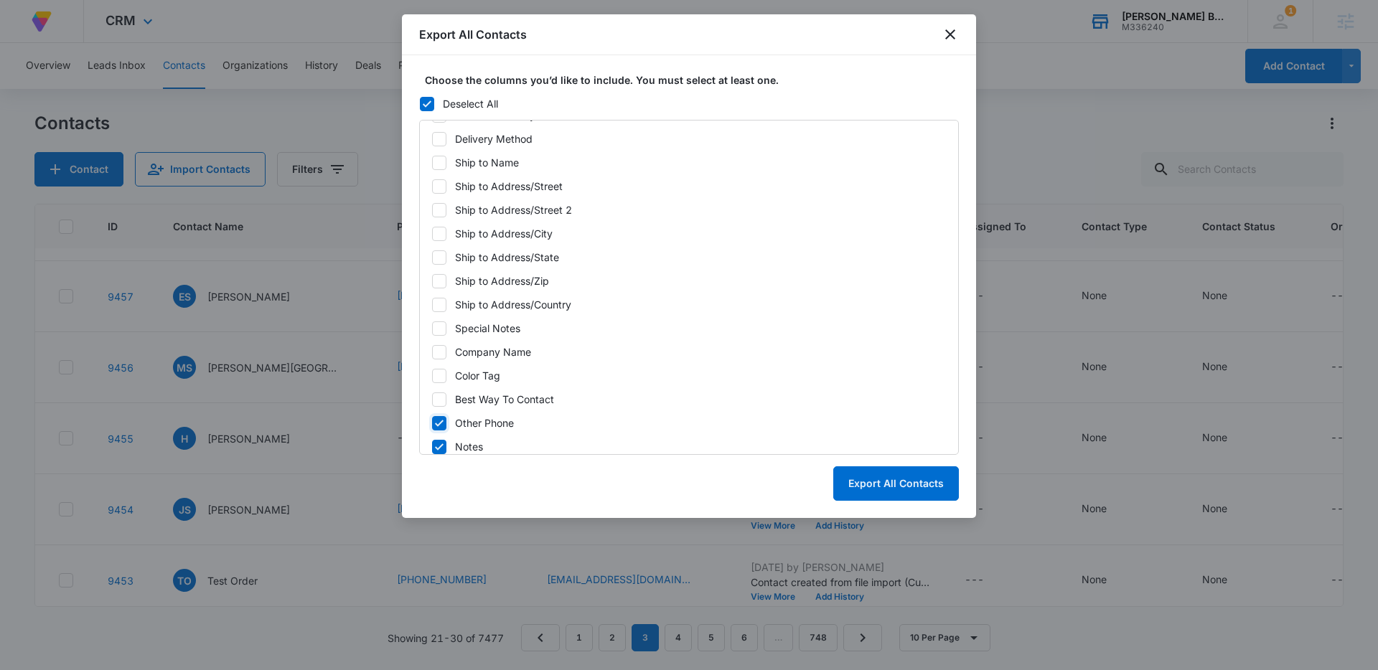
checkbox input "false"
click at [440, 442] on icon at bounding box center [439, 447] width 13 height 13
click at [432, 442] on input "Notes" at bounding box center [431, 447] width 1 height 10
checkbox input "false"
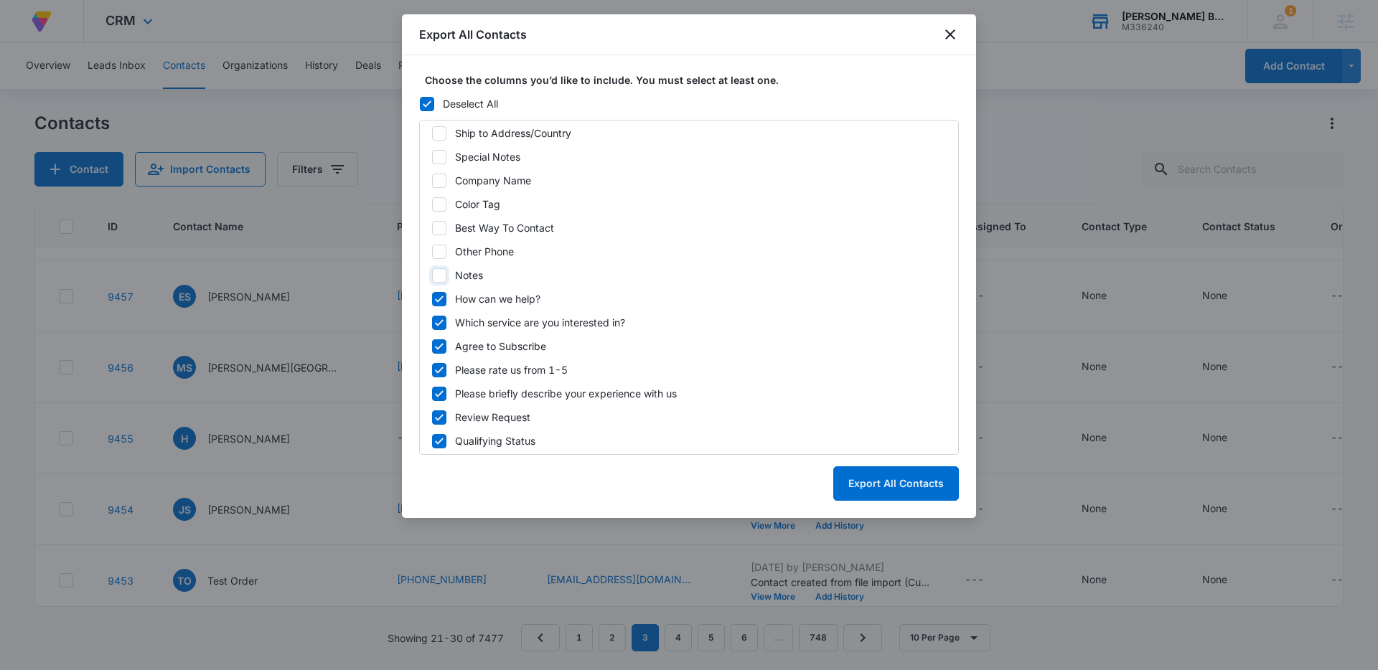
scroll to position [812, 0]
click at [446, 296] on label "How can we help?" at bounding box center [688, 295] width 515 height 15
click at [432, 296] on input "How can we help?" at bounding box center [431, 296] width 1 height 10
checkbox input "false"
click at [439, 312] on label "Which service are you interested in?" at bounding box center [688, 319] width 515 height 15
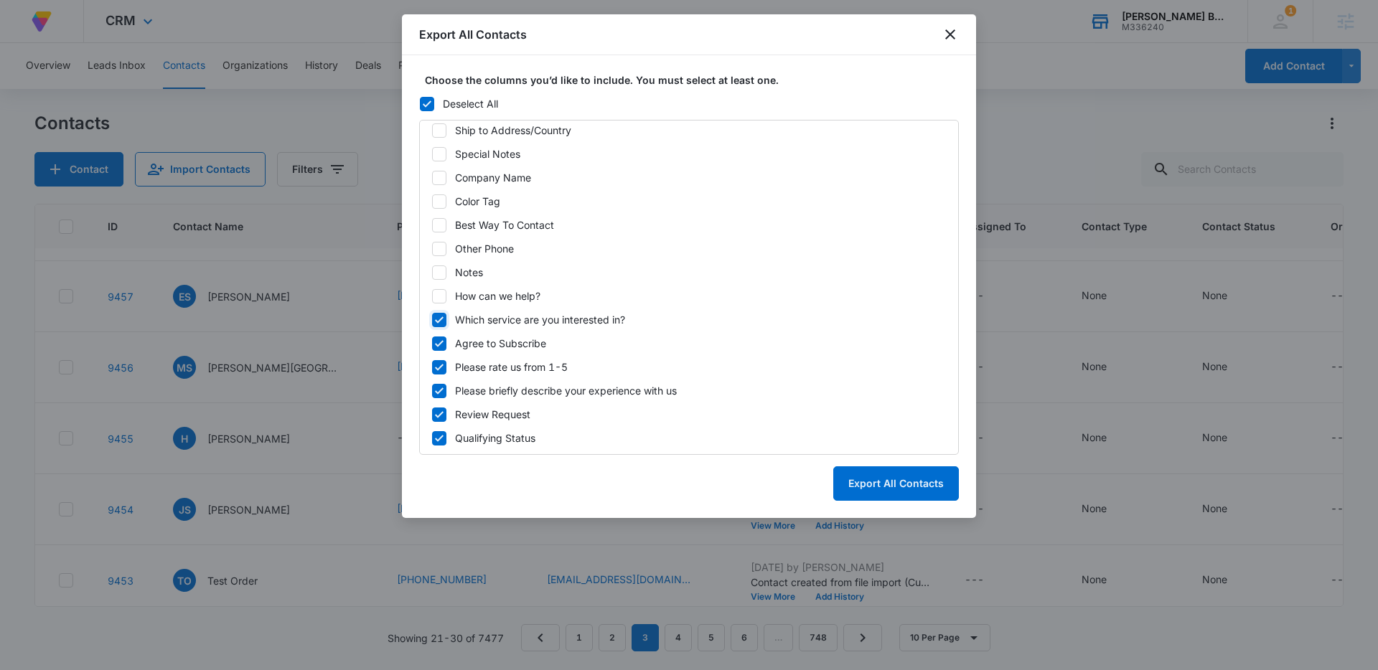
click at [432, 315] on input "Which service are you interested in?" at bounding box center [431, 320] width 1 height 10
checkbox input "false"
click at [434, 343] on icon at bounding box center [439, 343] width 13 height 13
click at [432, 343] on input "Agree to Subscribe" at bounding box center [431, 344] width 1 height 10
checkbox input "false"
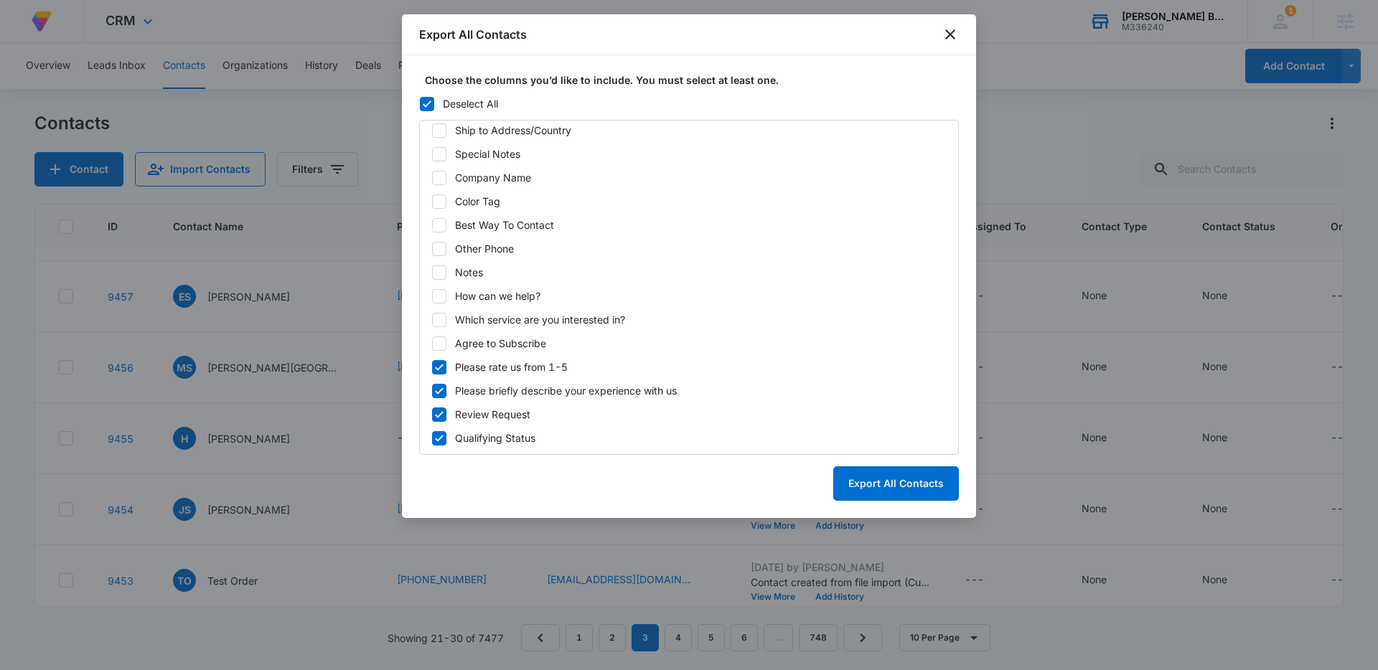
click at [441, 371] on icon at bounding box center [439, 367] width 13 height 13
click at [432, 371] on input "Please rate us from 1-5" at bounding box center [431, 367] width 1 height 10
checkbox input "false"
click at [441, 397] on div at bounding box center [439, 391] width 14 height 14
click at [432, 396] on input "Please briefly describe your experience with us" at bounding box center [431, 391] width 1 height 10
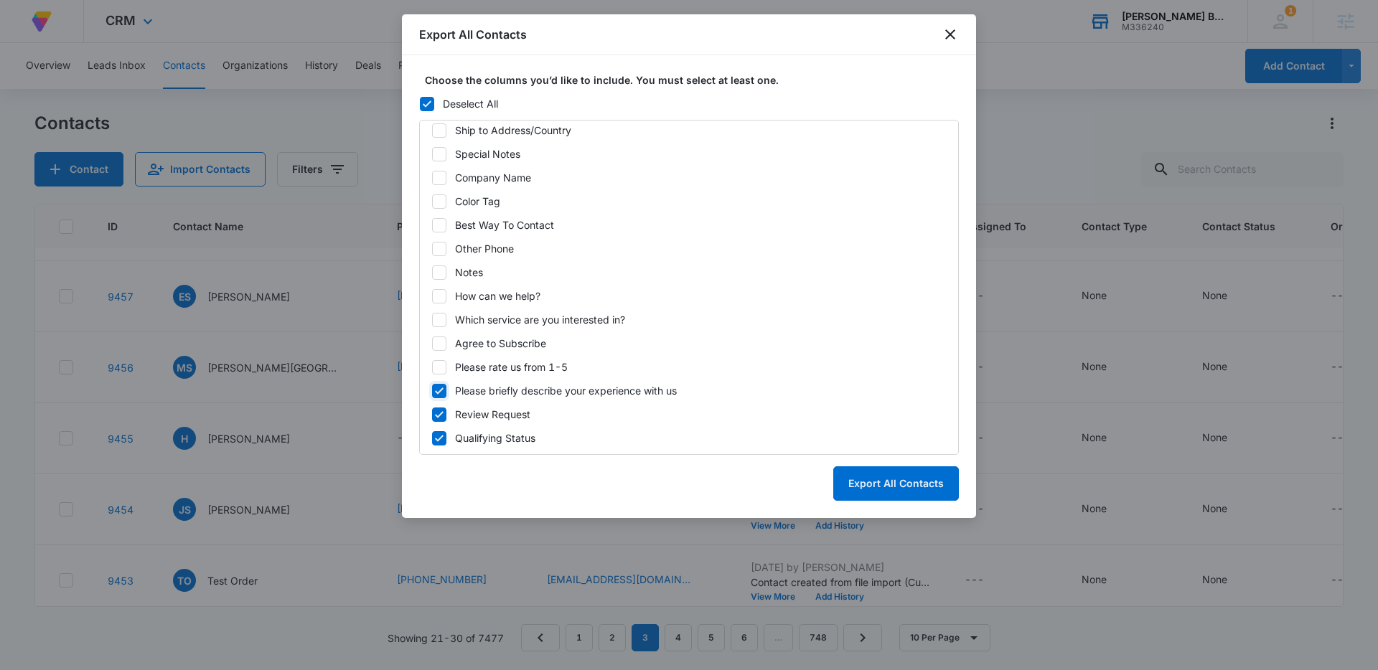
checkbox input "false"
click at [442, 420] on icon at bounding box center [439, 414] width 13 height 13
click at [432, 420] on input "Review Request" at bounding box center [431, 415] width 1 height 10
checkbox input "false"
click at [445, 436] on icon at bounding box center [439, 438] width 13 height 13
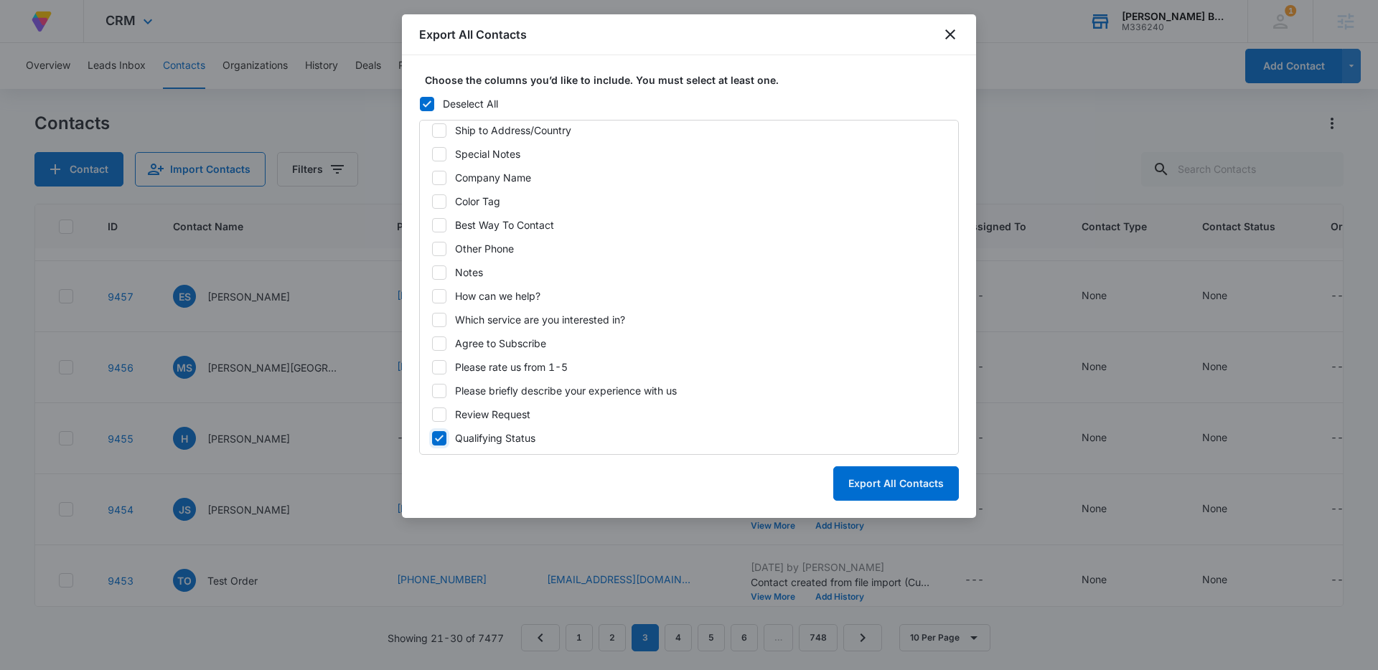
click at [432, 436] on input "Qualifying Status" at bounding box center [431, 438] width 1 height 10
checkbox input "false"
click at [865, 482] on button "Export All Contacts" at bounding box center [896, 483] width 126 height 34
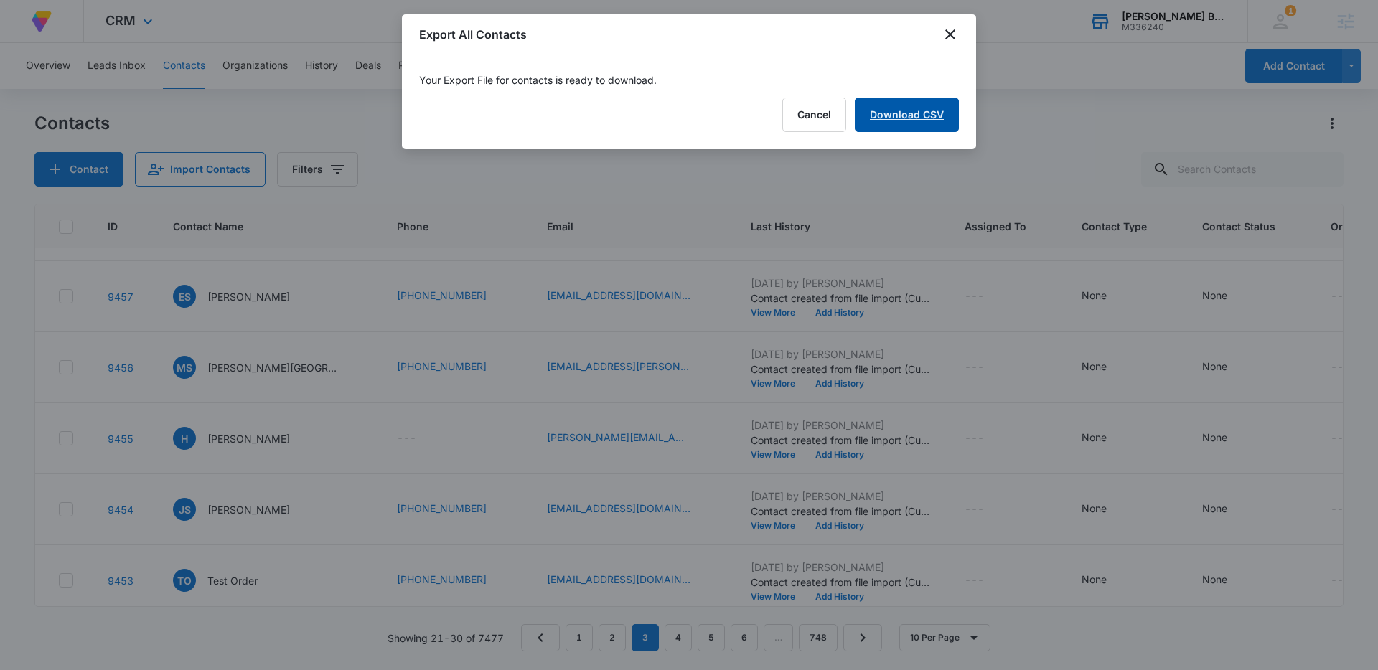
click at [888, 109] on link "Download CSV" at bounding box center [907, 115] width 104 height 34
click at [947, 118] on button "Finish" at bounding box center [928, 115] width 60 height 34
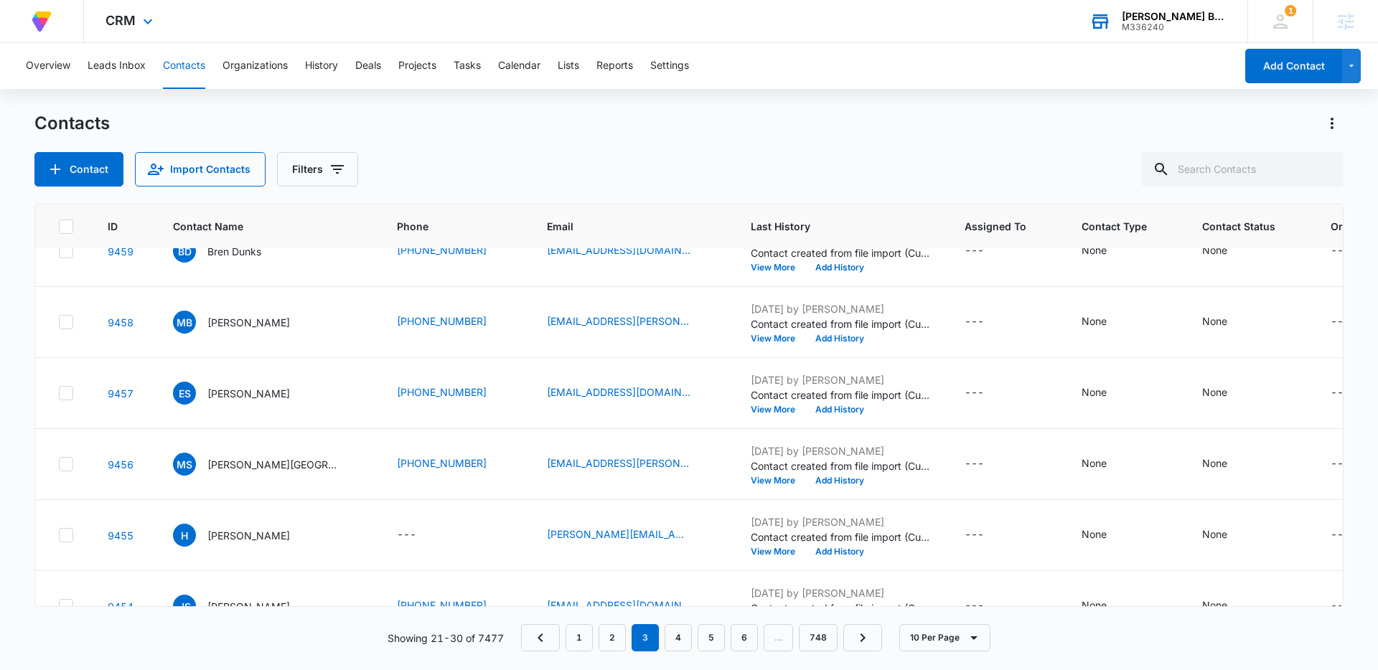
scroll to position [0, 0]
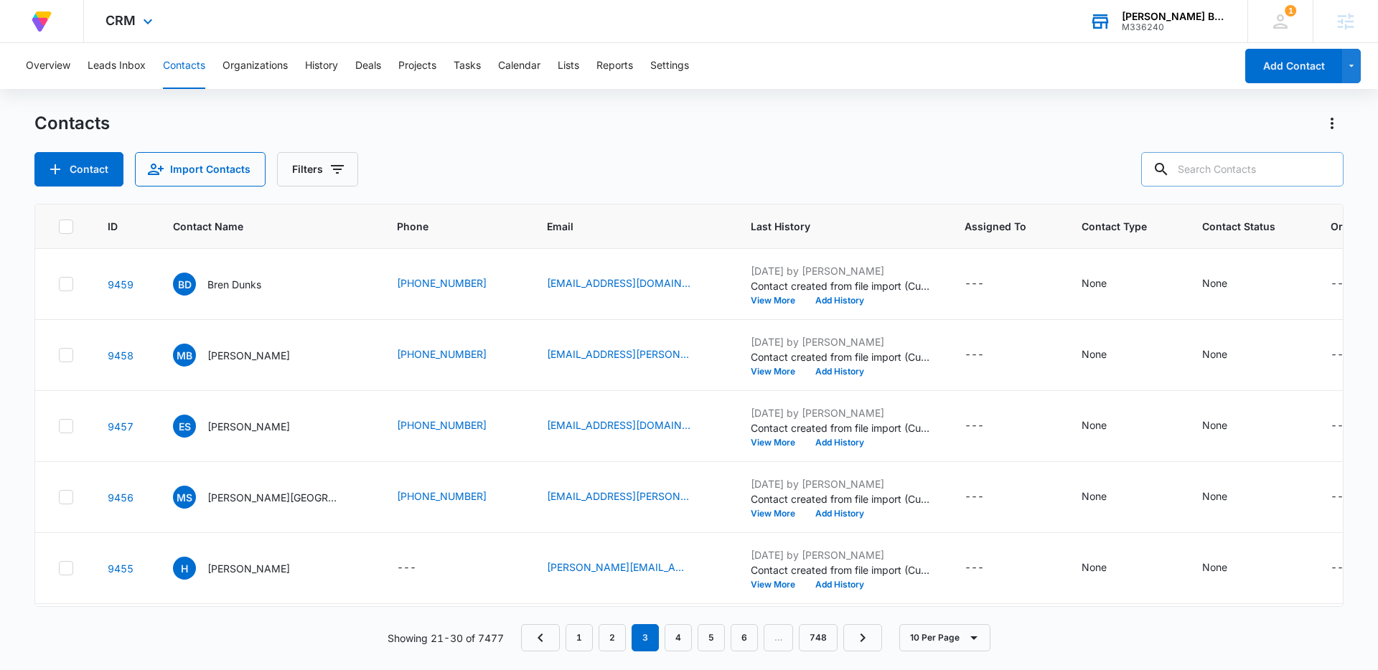
click at [1226, 172] on input "text" at bounding box center [1242, 169] width 202 height 34
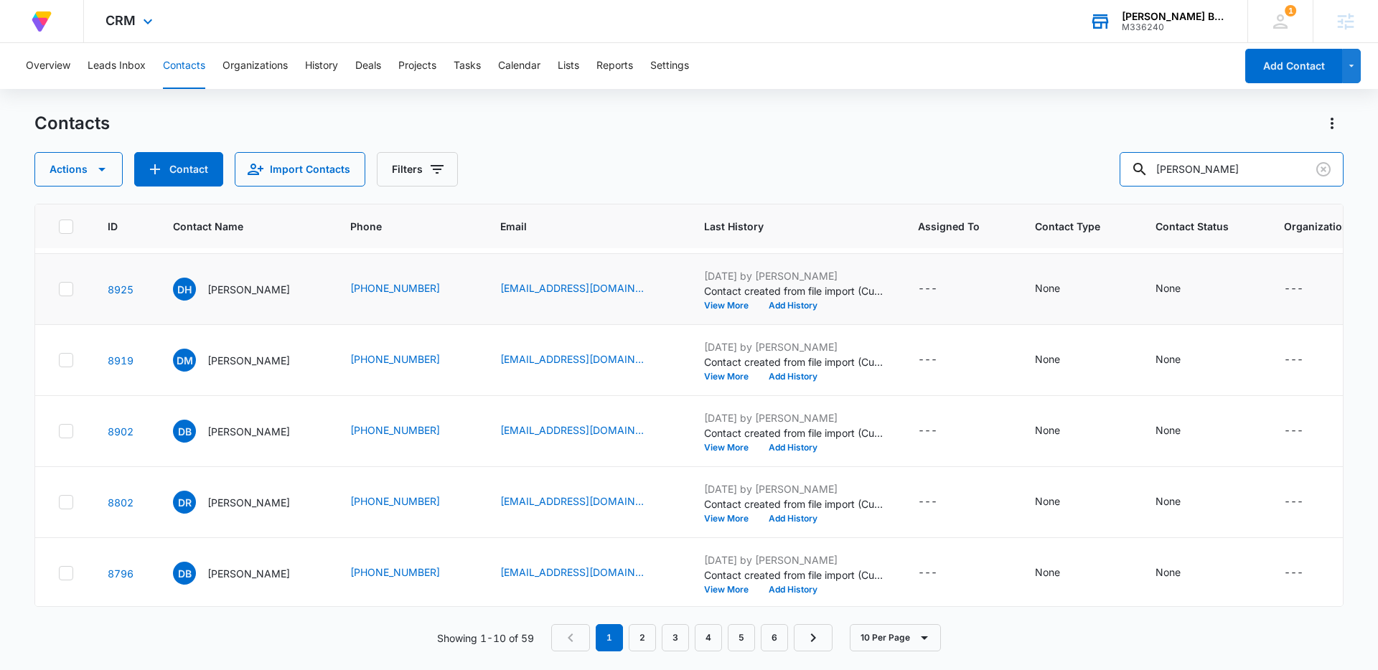
scroll to position [363, 0]
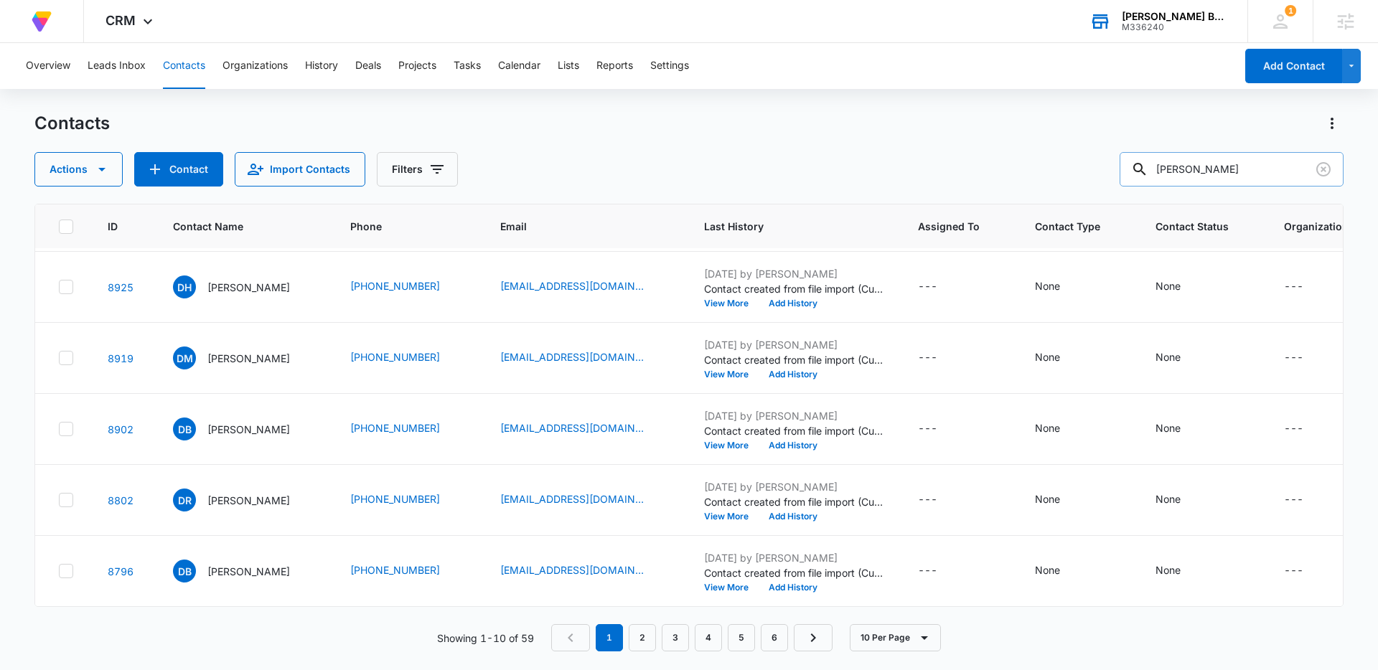
click at [1236, 165] on input "donna" at bounding box center [1231, 169] width 224 height 34
type input "donna valentine"
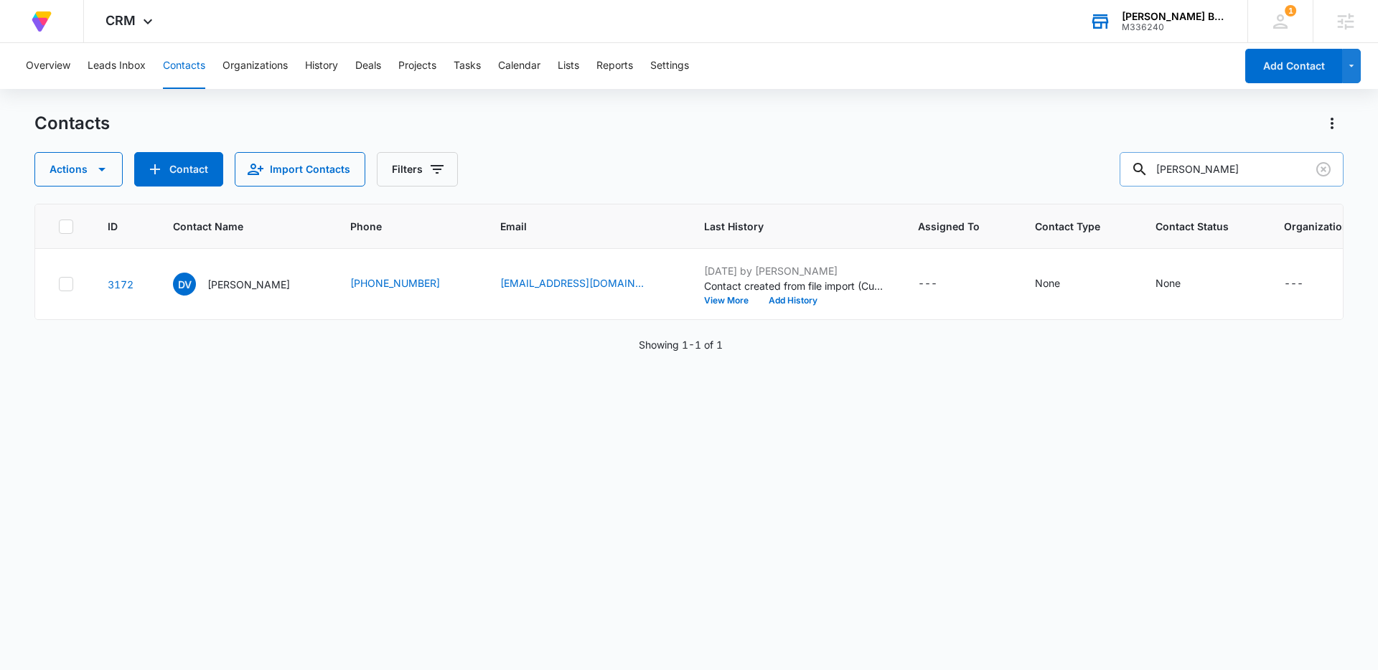
scroll to position [0, 0]
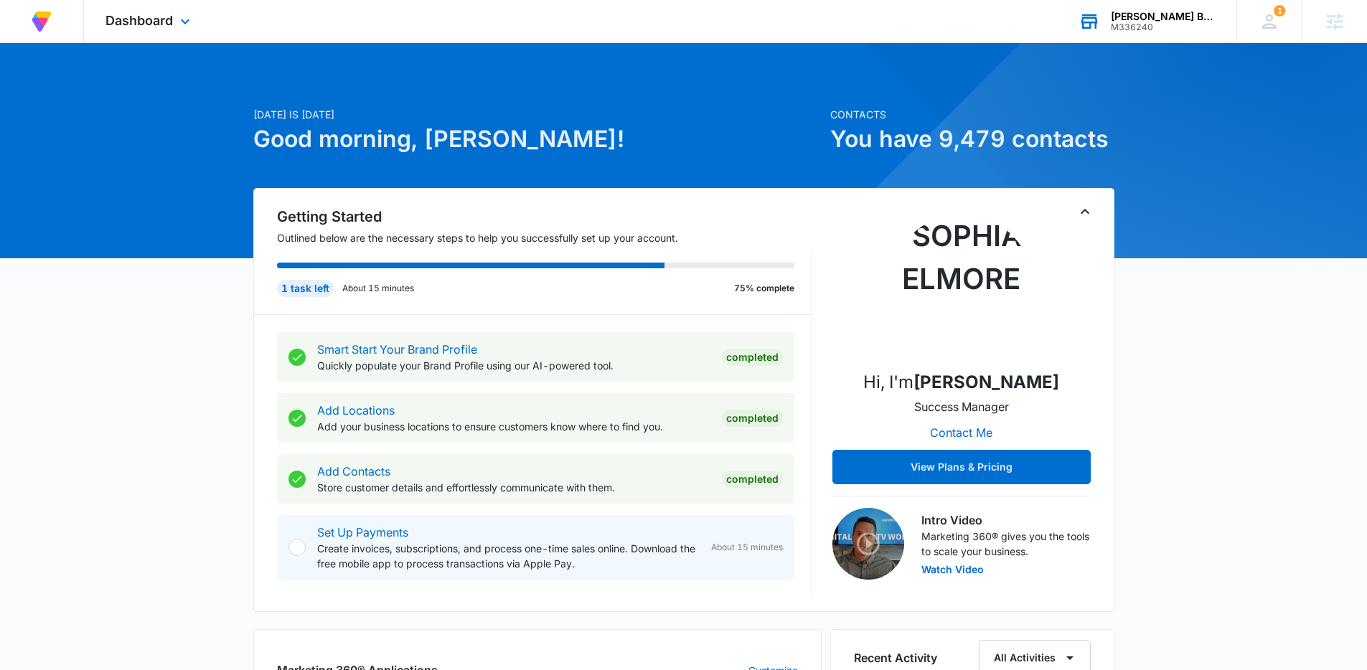
click at [1156, 18] on div "Christi Harris Beauty USA LP" at bounding box center [1163, 16] width 105 height 11
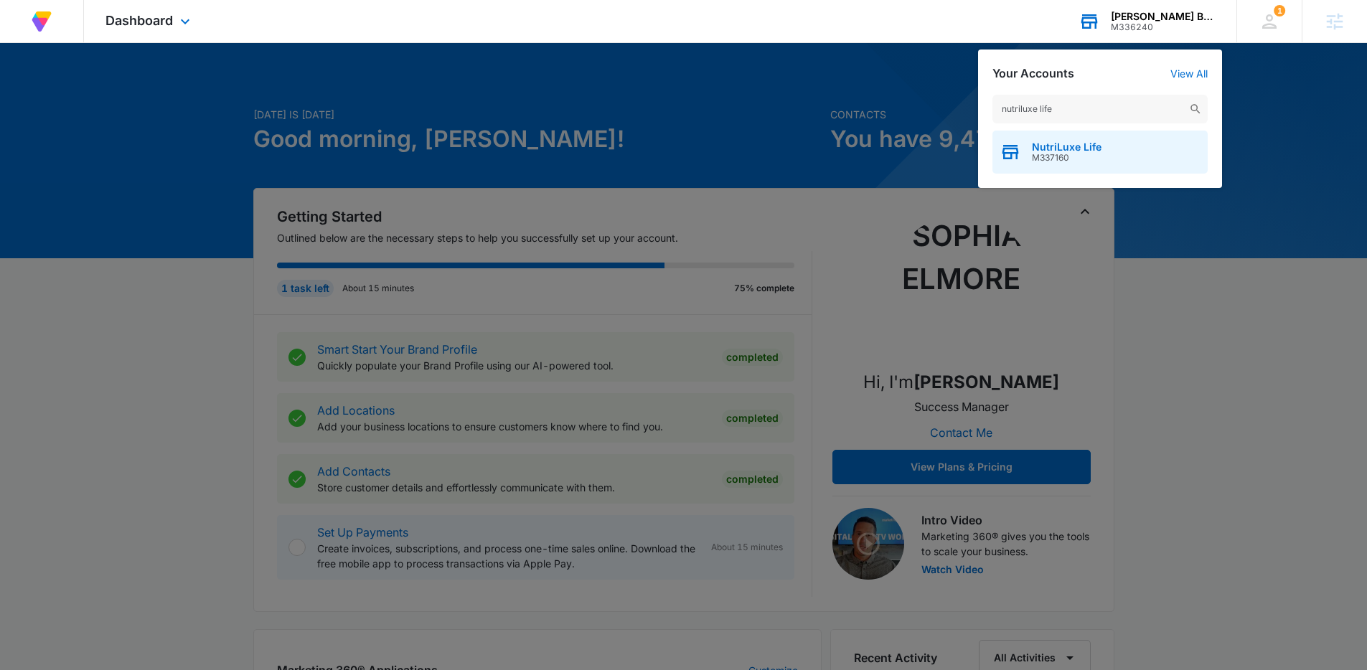
type input "nutriluxe life"
click at [1064, 147] on span "NutriLuxe Life" at bounding box center [1067, 146] width 70 height 11
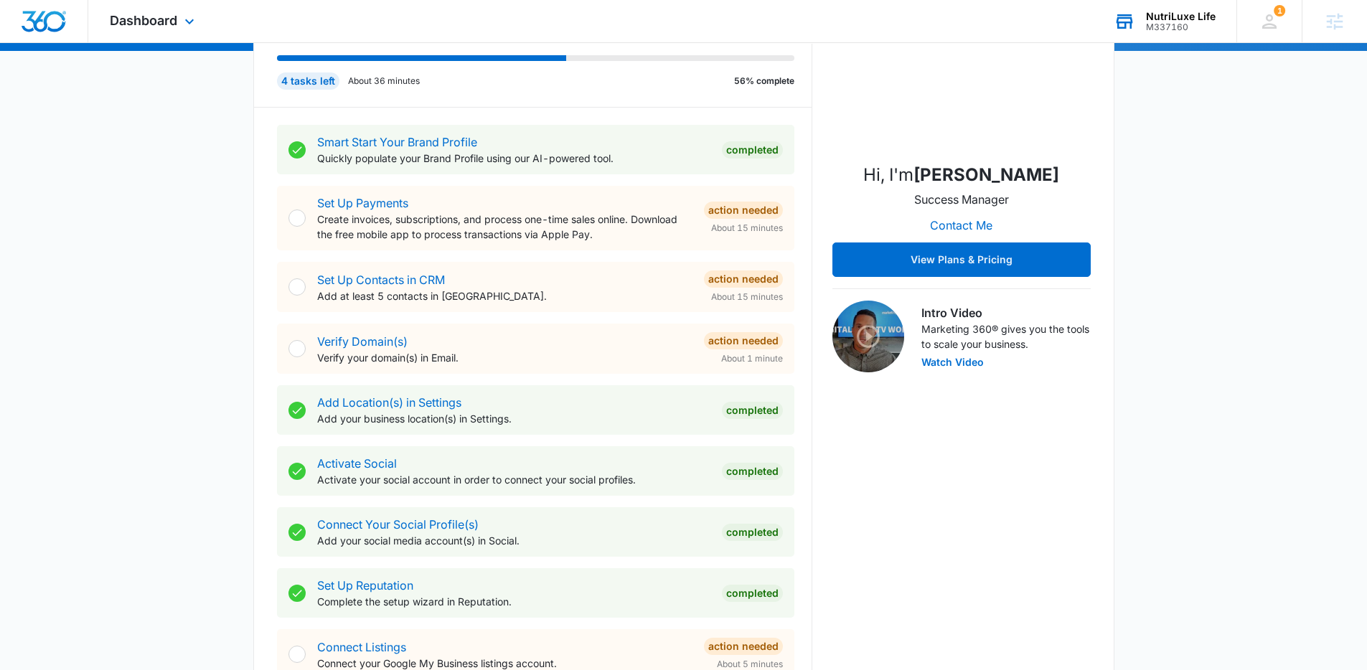
scroll to position [436, 0]
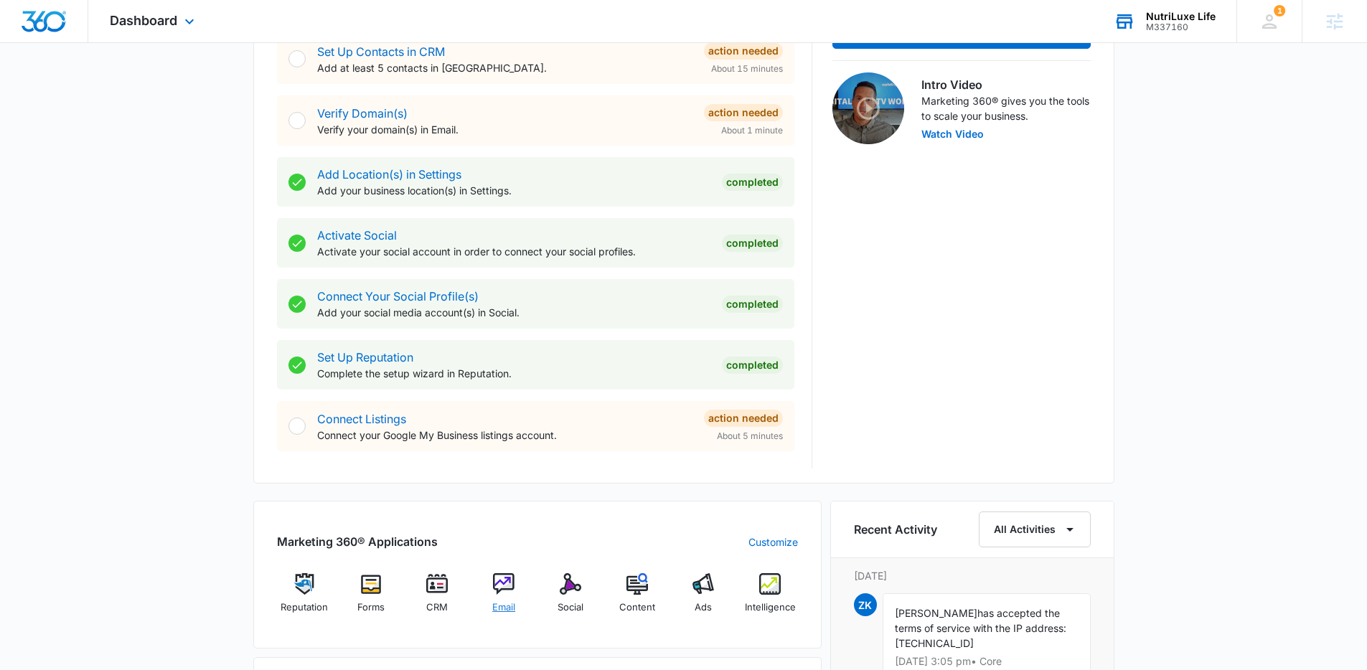
click at [500, 587] on img at bounding box center [504, 584] width 22 height 22
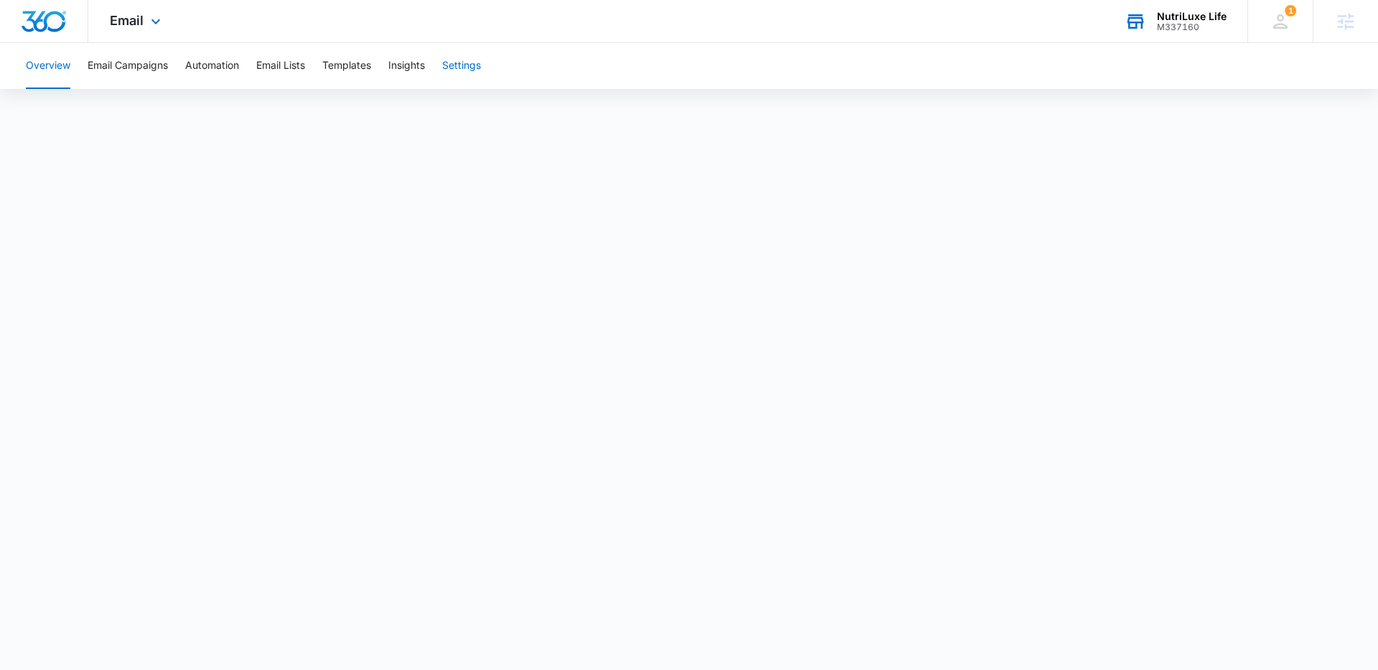
click at [475, 63] on button "Settings" at bounding box center [461, 66] width 39 height 46
drag, startPoint x: 275, startPoint y: 418, endPoint x: 272, endPoint y: 405, distance: 13.2
click at [275, 418] on nav "Email Marketing Settings Sending Domains" at bounding box center [241, 410] width 209 height 550
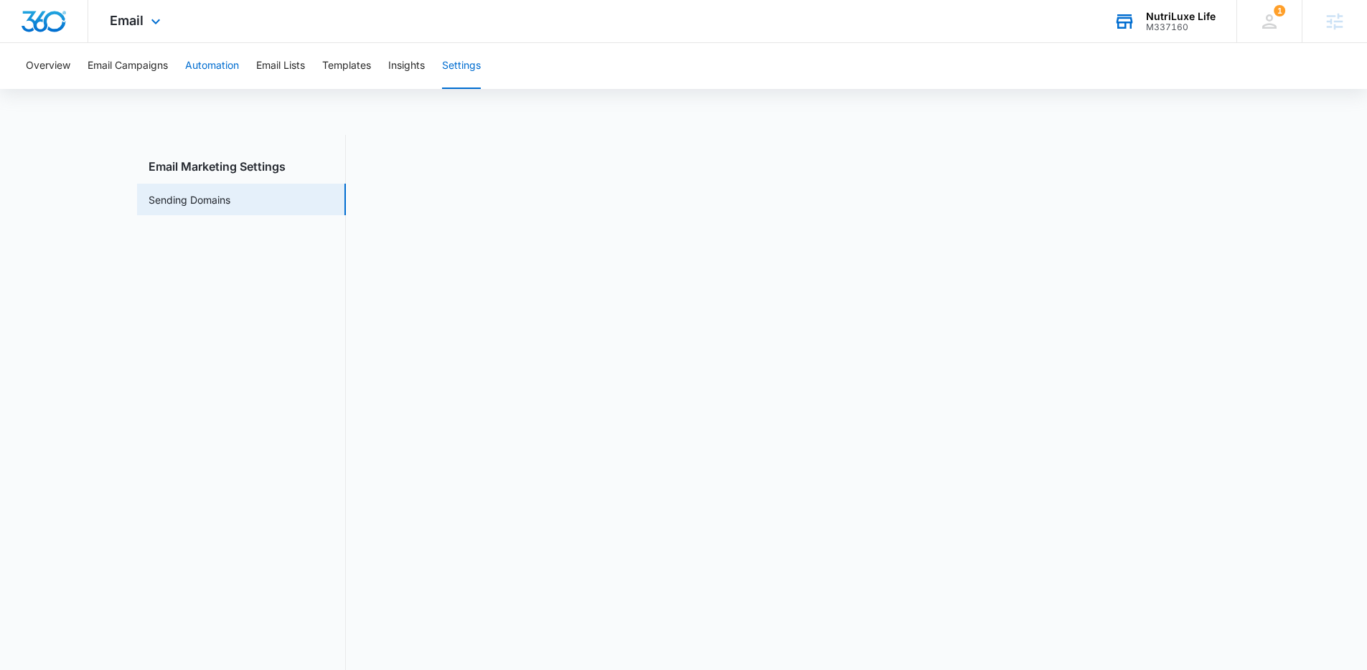
click at [193, 75] on button "Automation" at bounding box center [212, 66] width 54 height 46
click at [465, 75] on button "Settings" at bounding box center [461, 66] width 39 height 46
click at [213, 65] on button "Automation" at bounding box center [212, 66] width 54 height 46
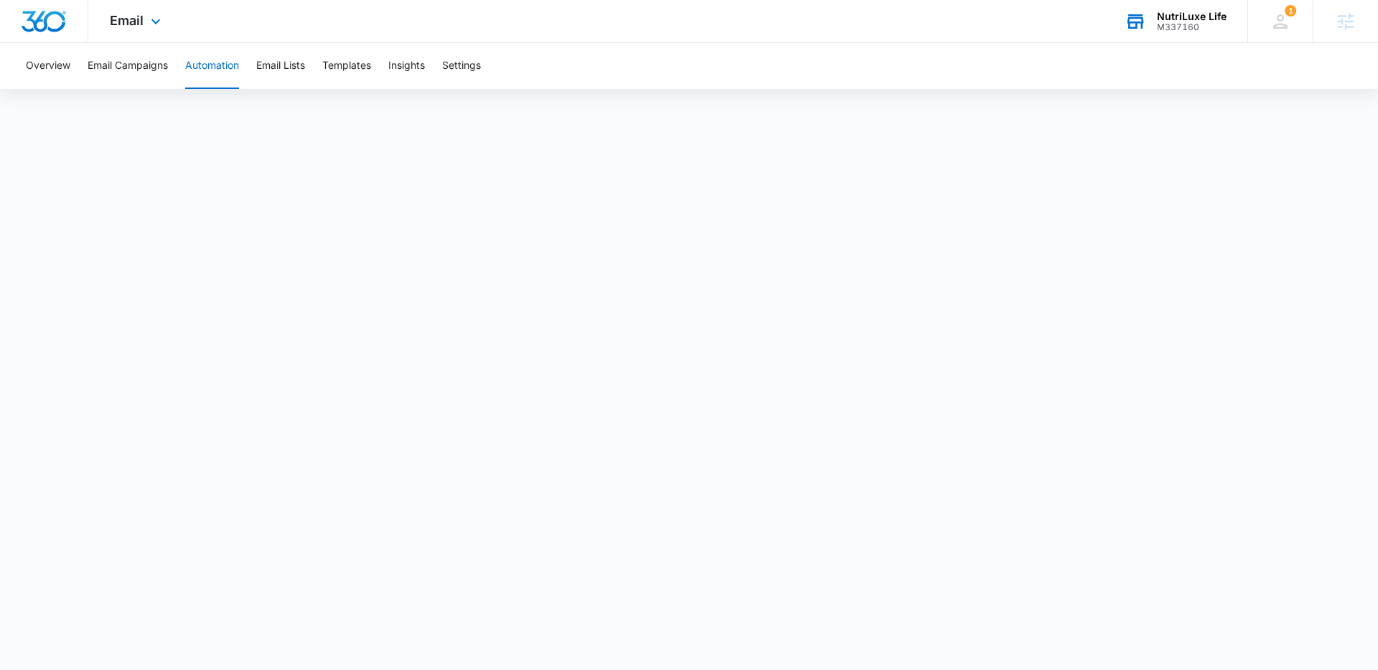
click at [1186, 17] on div "NutriLuxe Life" at bounding box center [1192, 16] width 70 height 11
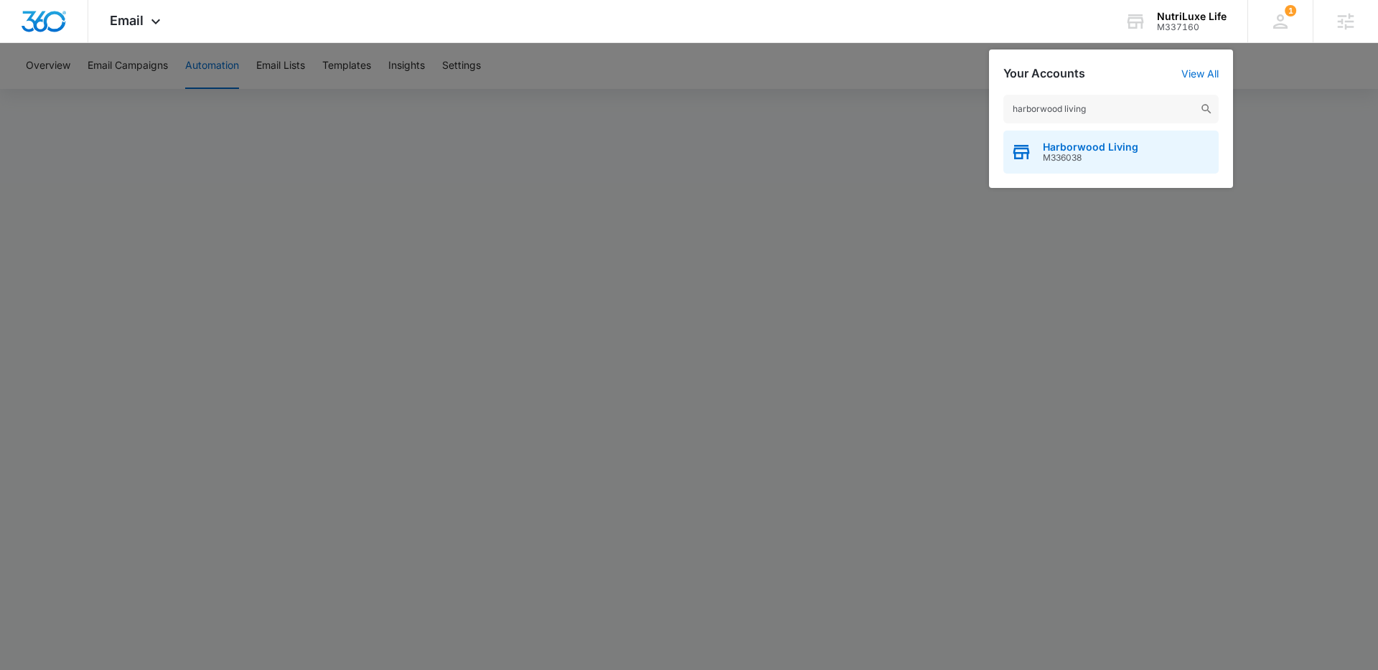
type input "harborwood living"
click at [1085, 161] on span "M336038" at bounding box center [1090, 158] width 95 height 10
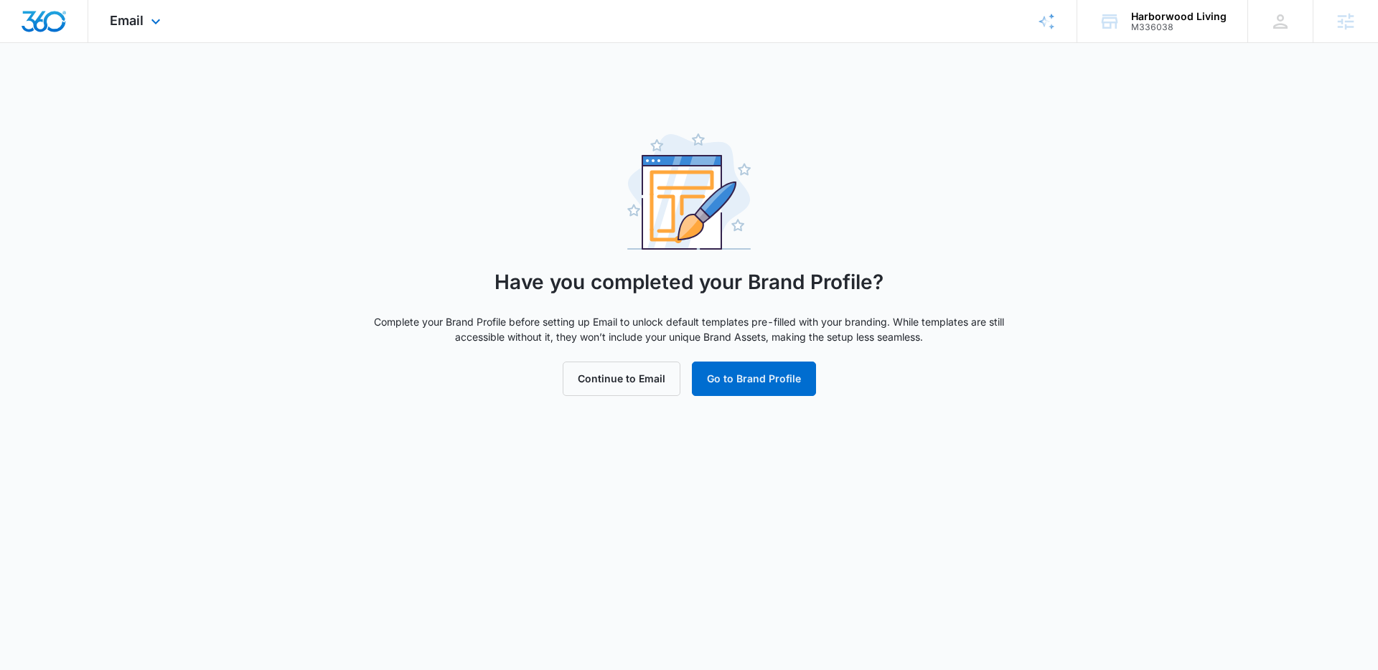
click at [34, 25] on img "Dashboard" at bounding box center [44, 22] width 46 height 22
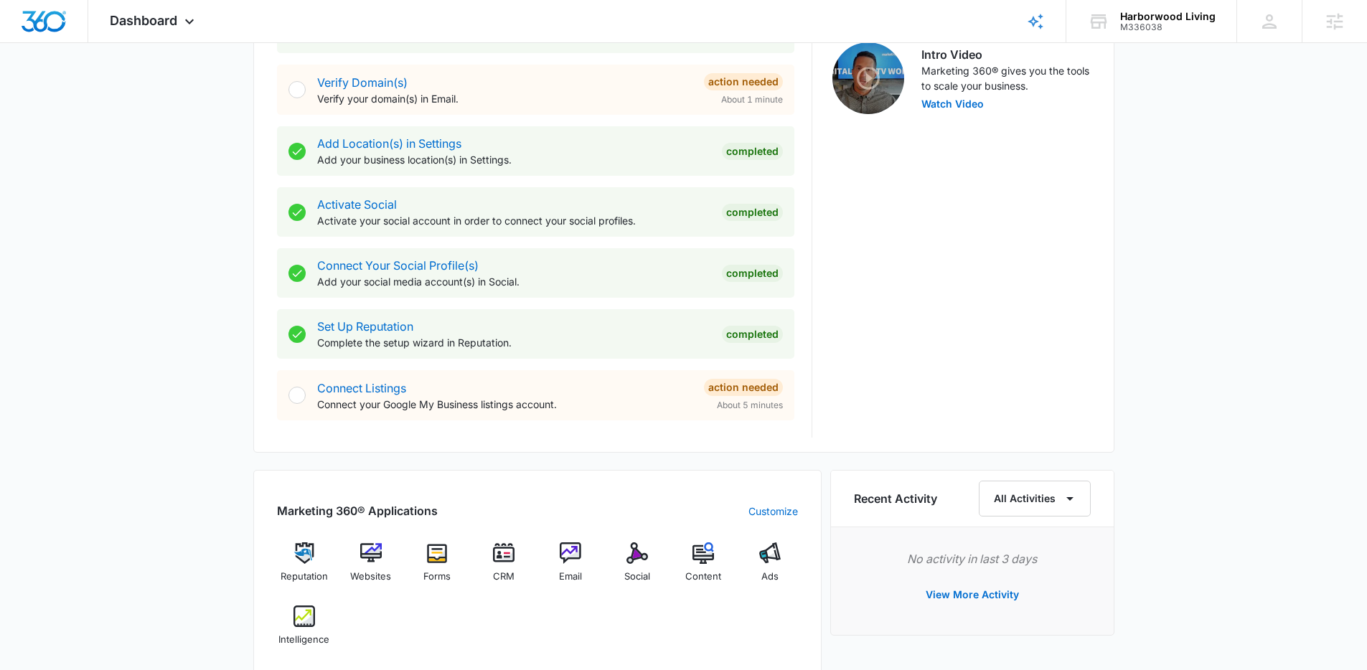
scroll to position [604, 0]
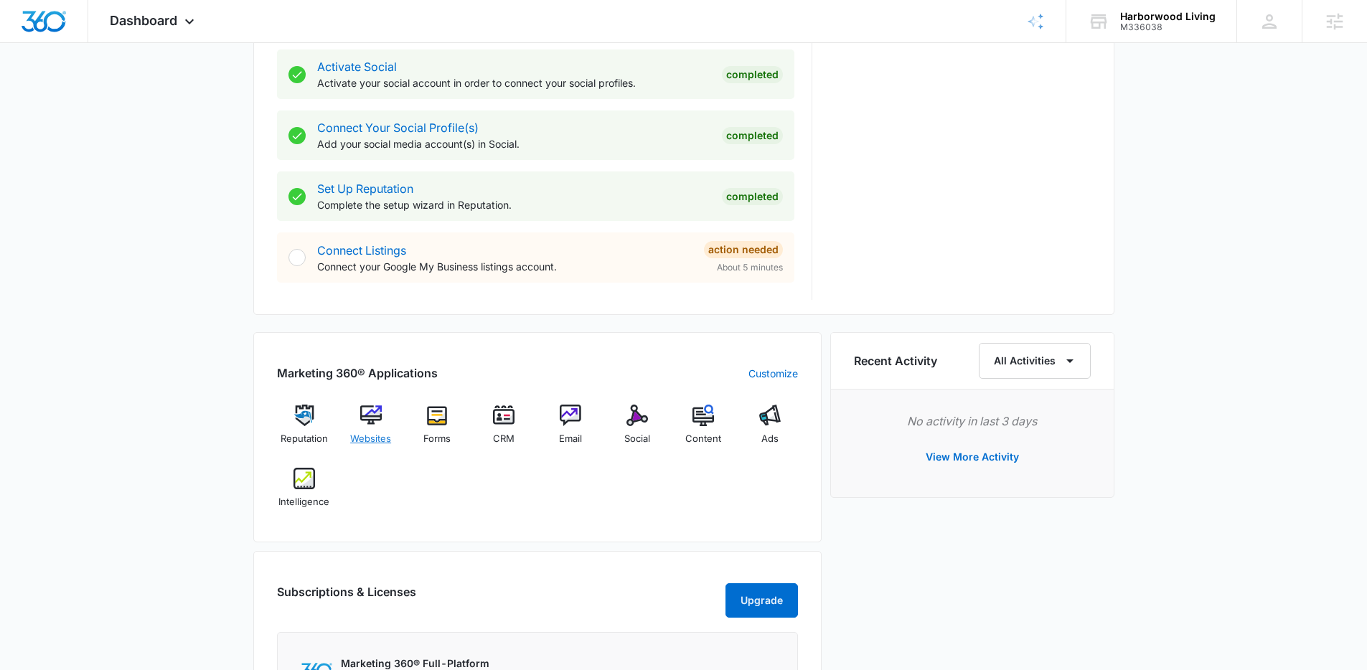
click at [380, 422] on img at bounding box center [371, 416] width 22 height 22
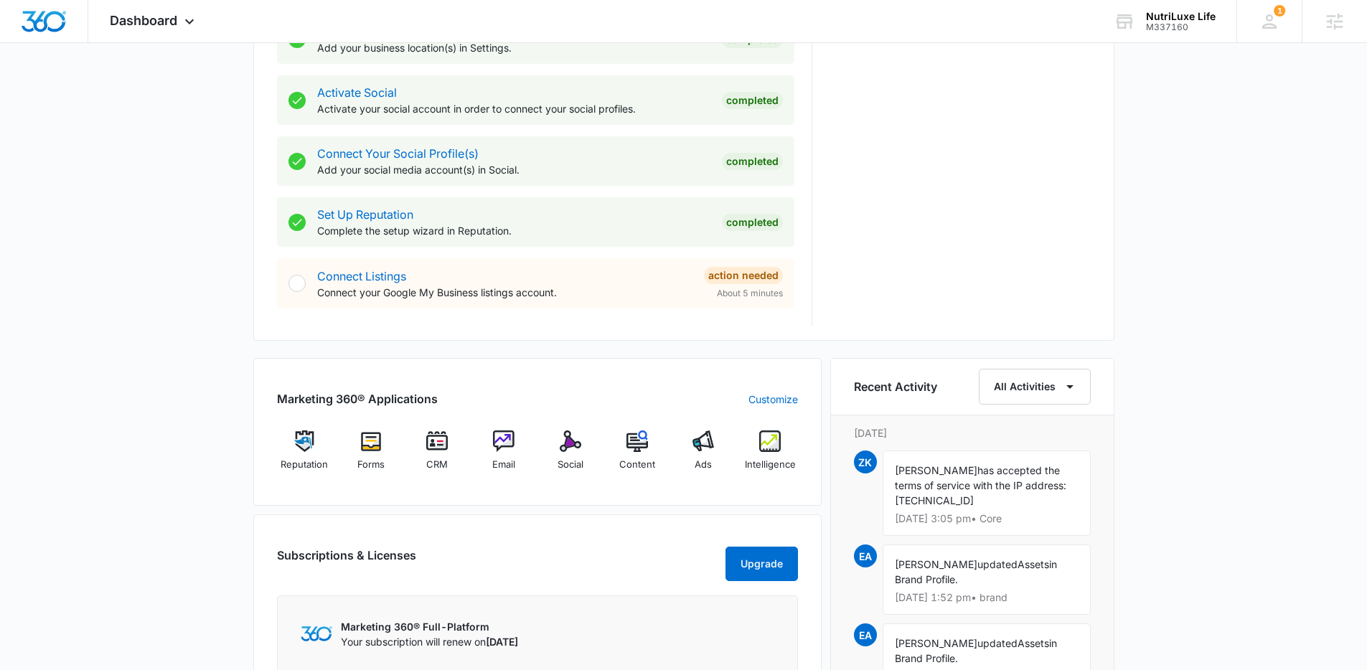
scroll to position [690, 0]
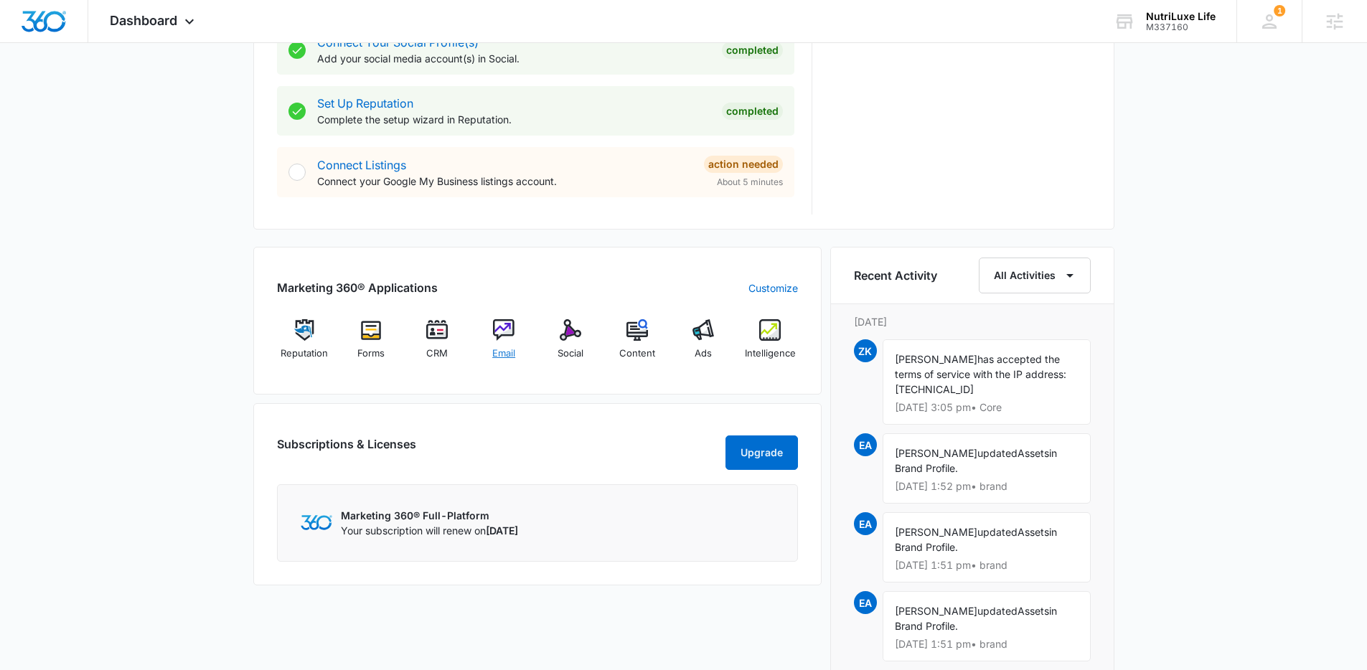
click at [499, 327] on img at bounding box center [504, 330] width 22 height 22
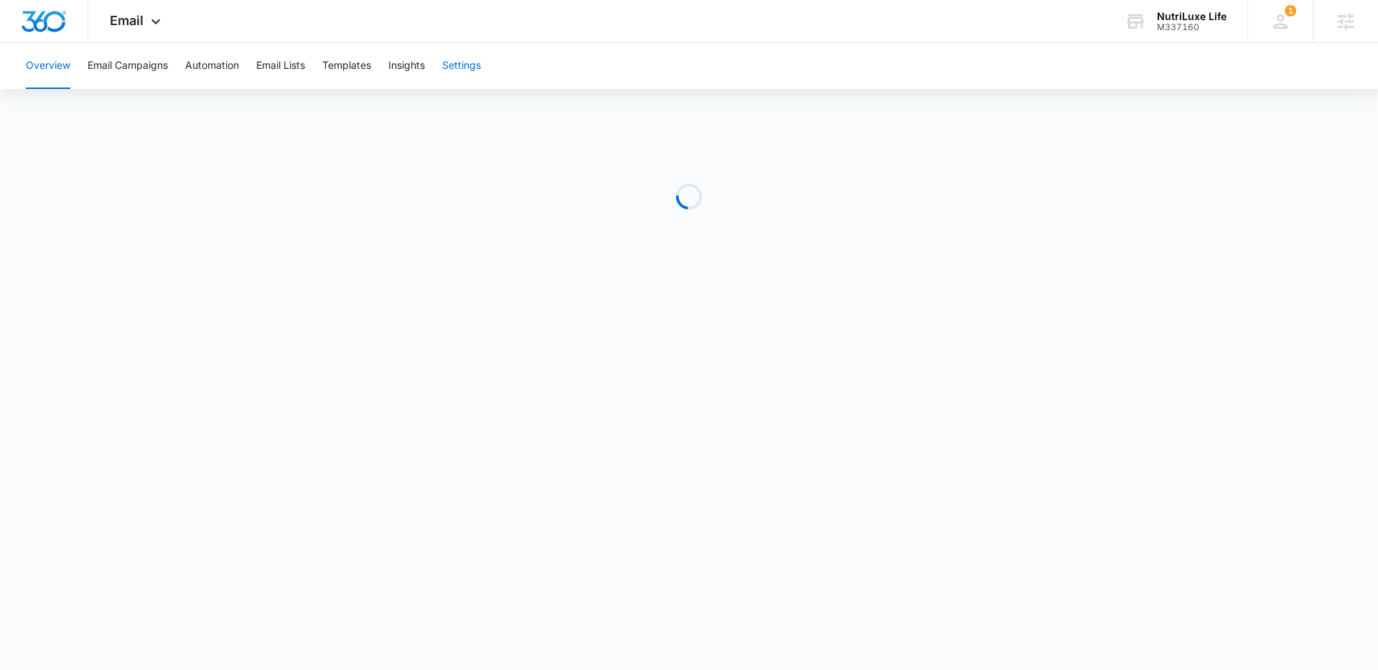
click at [464, 62] on button "Settings" at bounding box center [461, 66] width 39 height 46
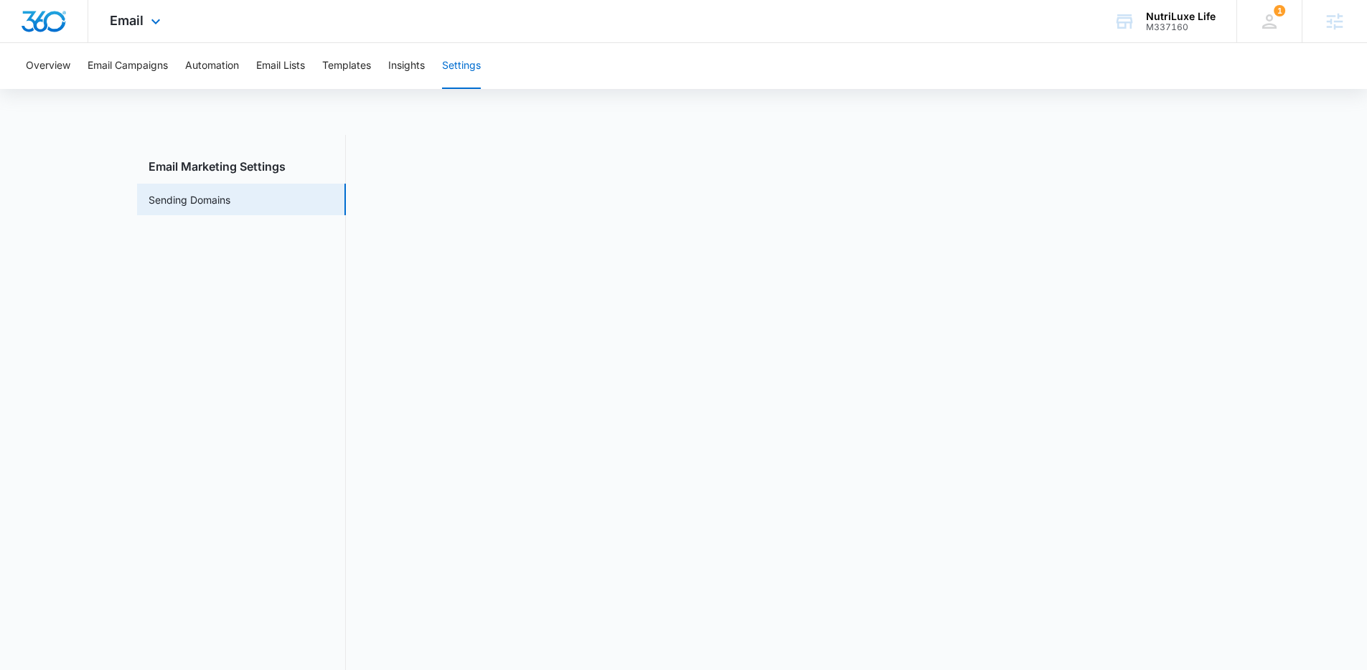
click at [47, 24] on img "Dashboard" at bounding box center [44, 22] width 46 height 22
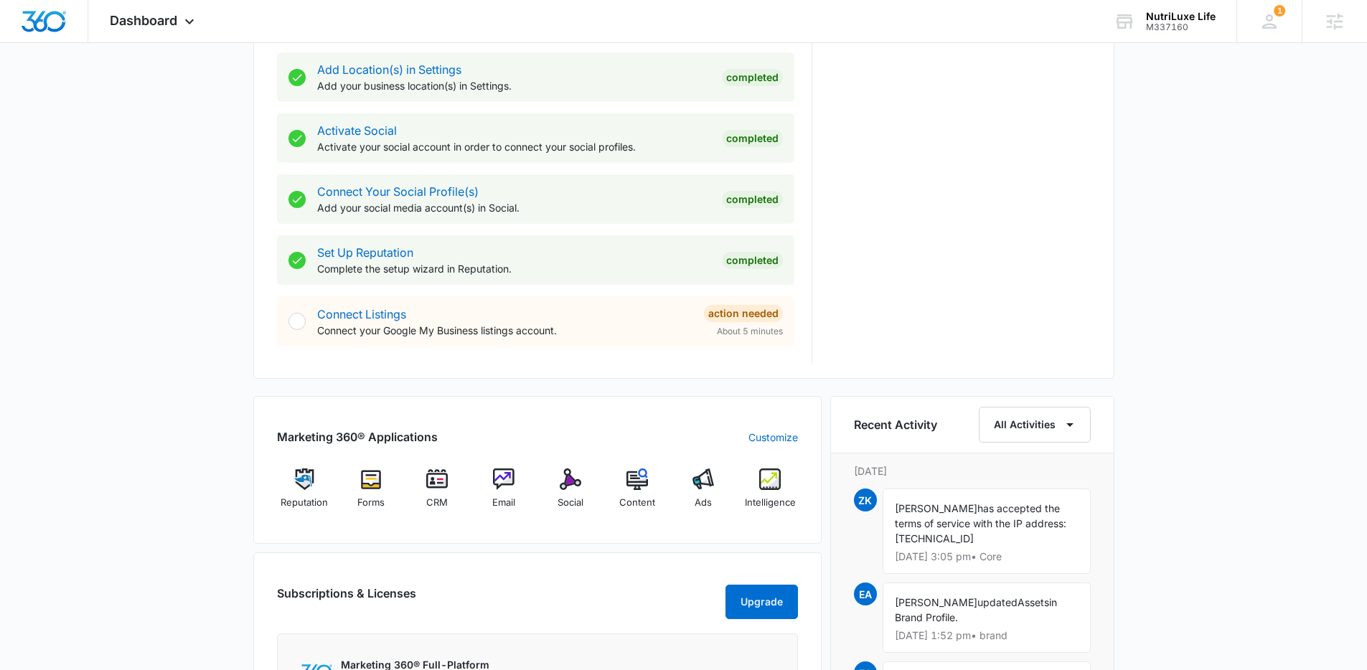
scroll to position [268, 0]
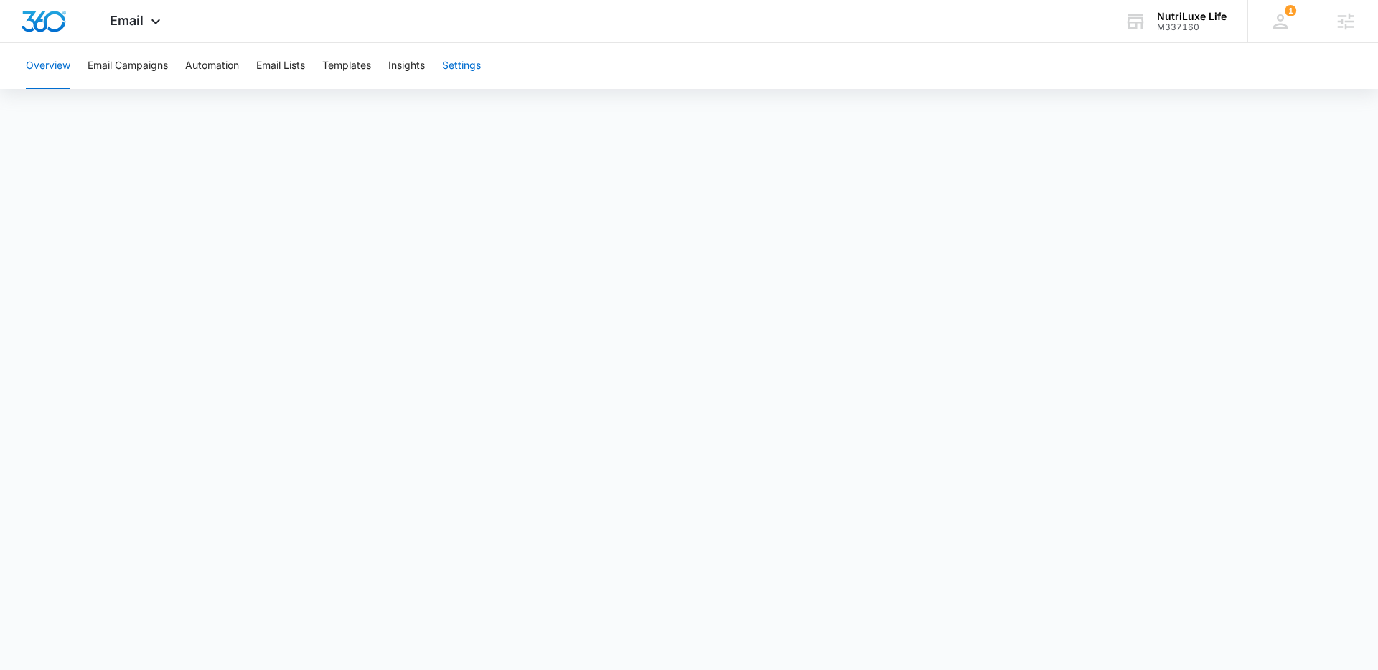
click at [455, 69] on button "Settings" at bounding box center [461, 66] width 39 height 46
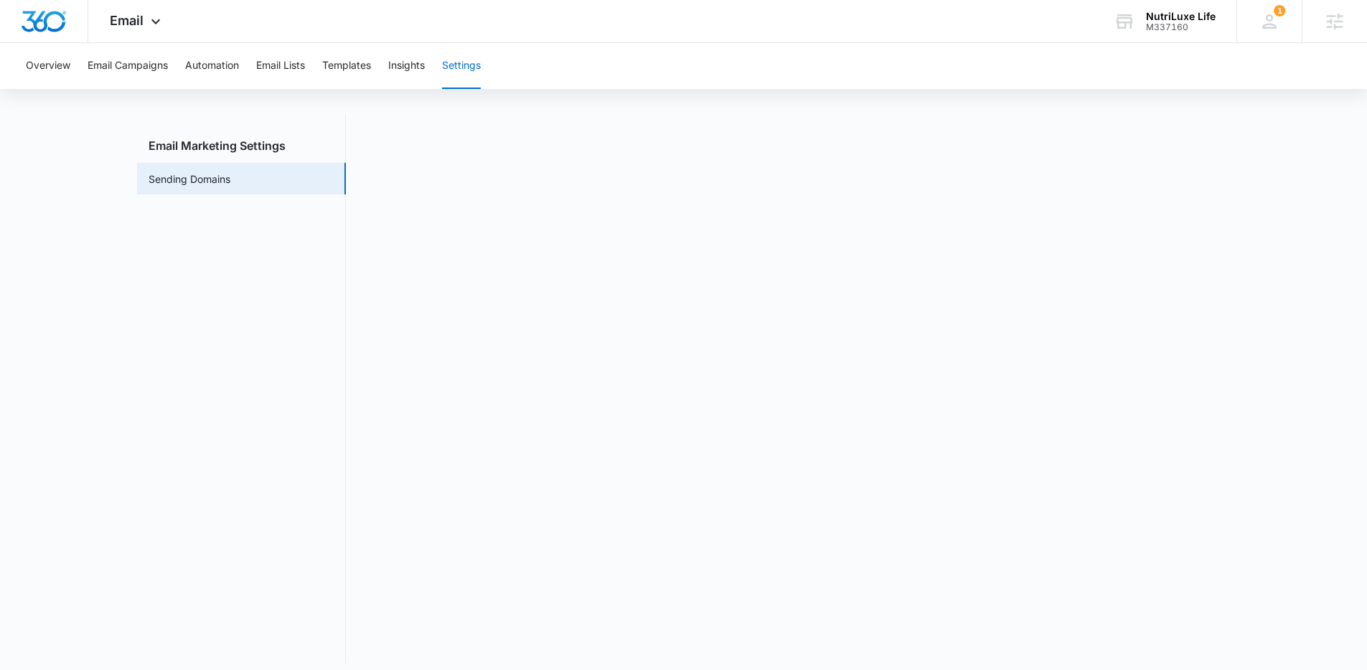
scroll to position [32, 0]
click at [1248, 235] on main "Email Marketing Settings Sending Domains" at bounding box center [683, 386] width 1367 height 567
click at [1162, 19] on div "NutriLuxe Life" at bounding box center [1181, 16] width 70 height 11
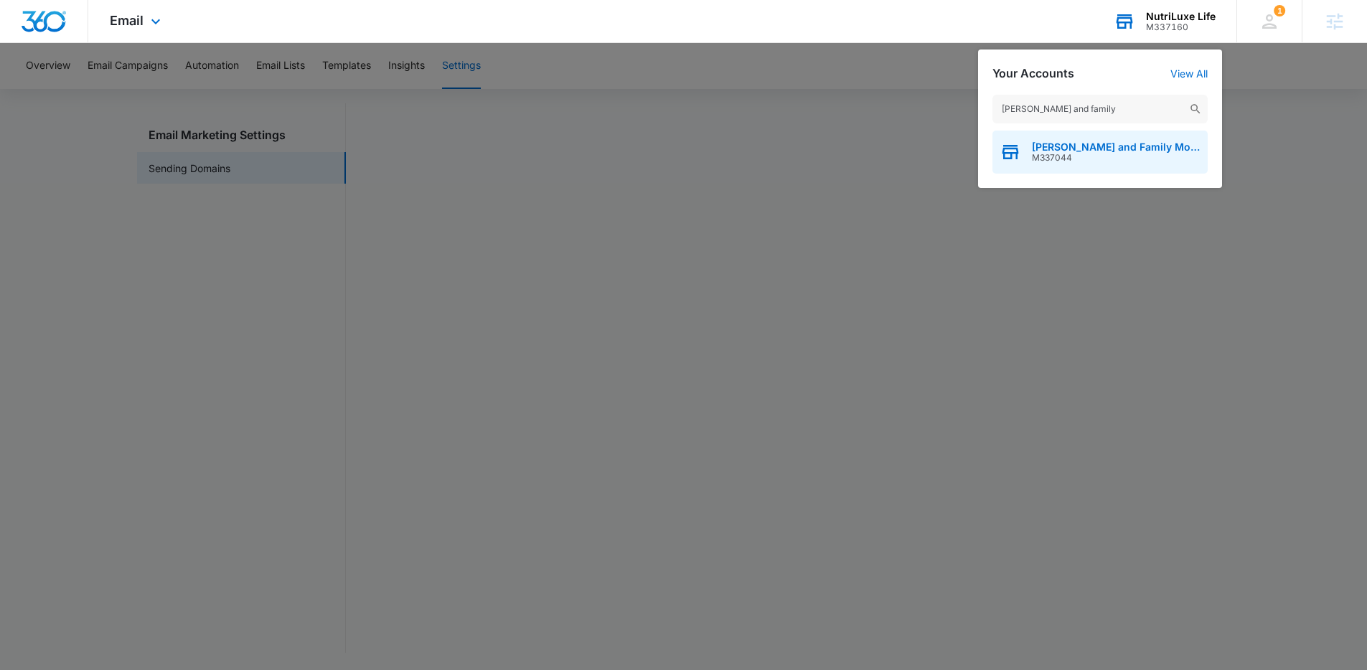
type input "kane and family"
click at [1069, 146] on span "Kane and Family Movers" at bounding box center [1116, 146] width 169 height 11
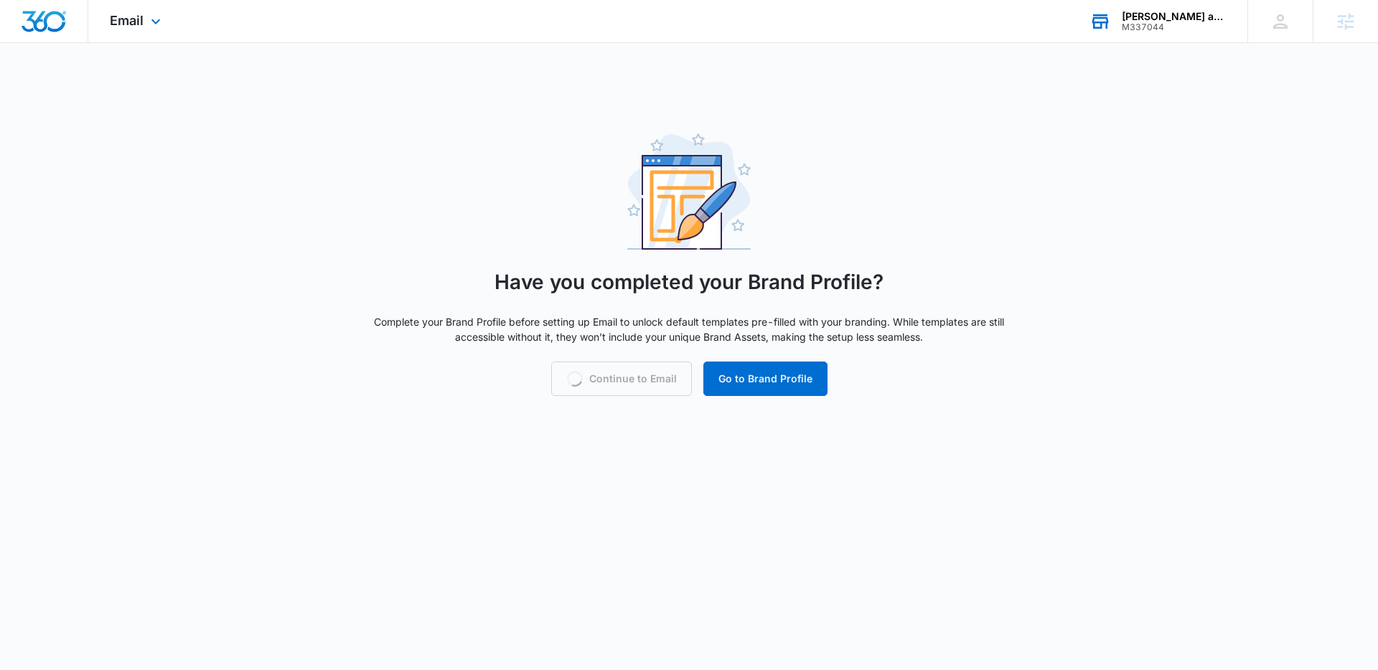
click at [32, 19] on img "Dashboard" at bounding box center [44, 22] width 46 height 22
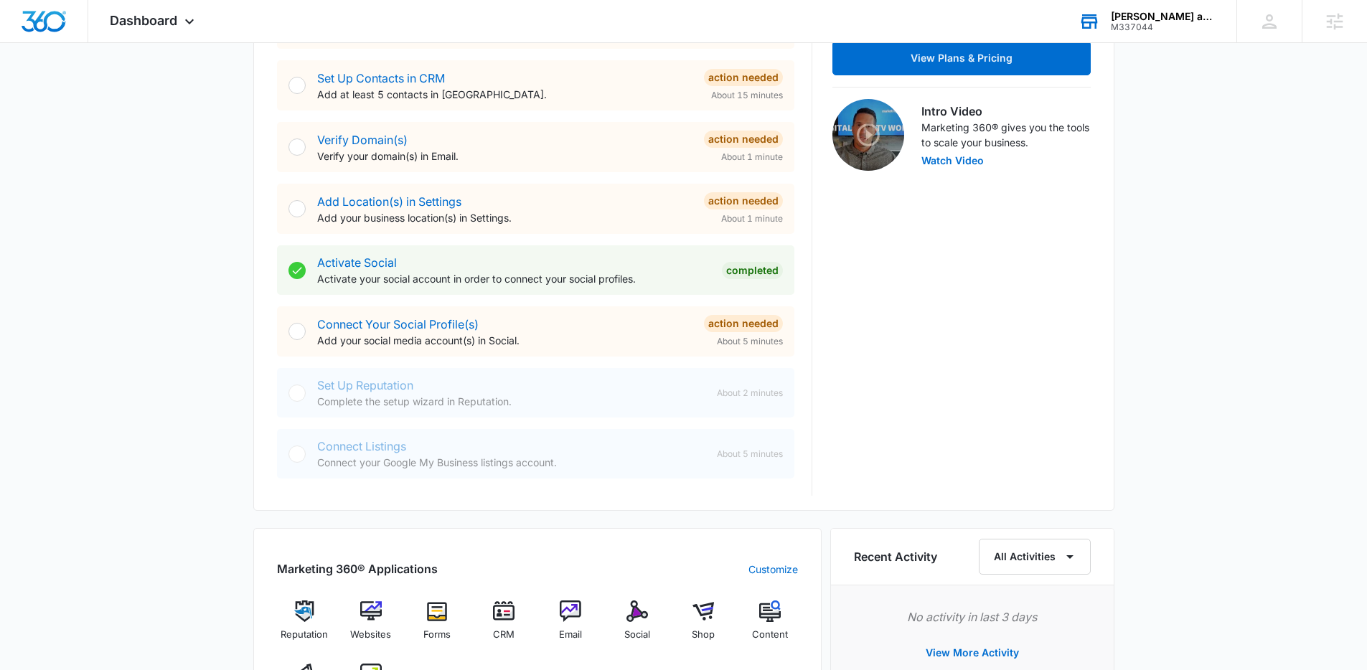
scroll to position [558, 0]
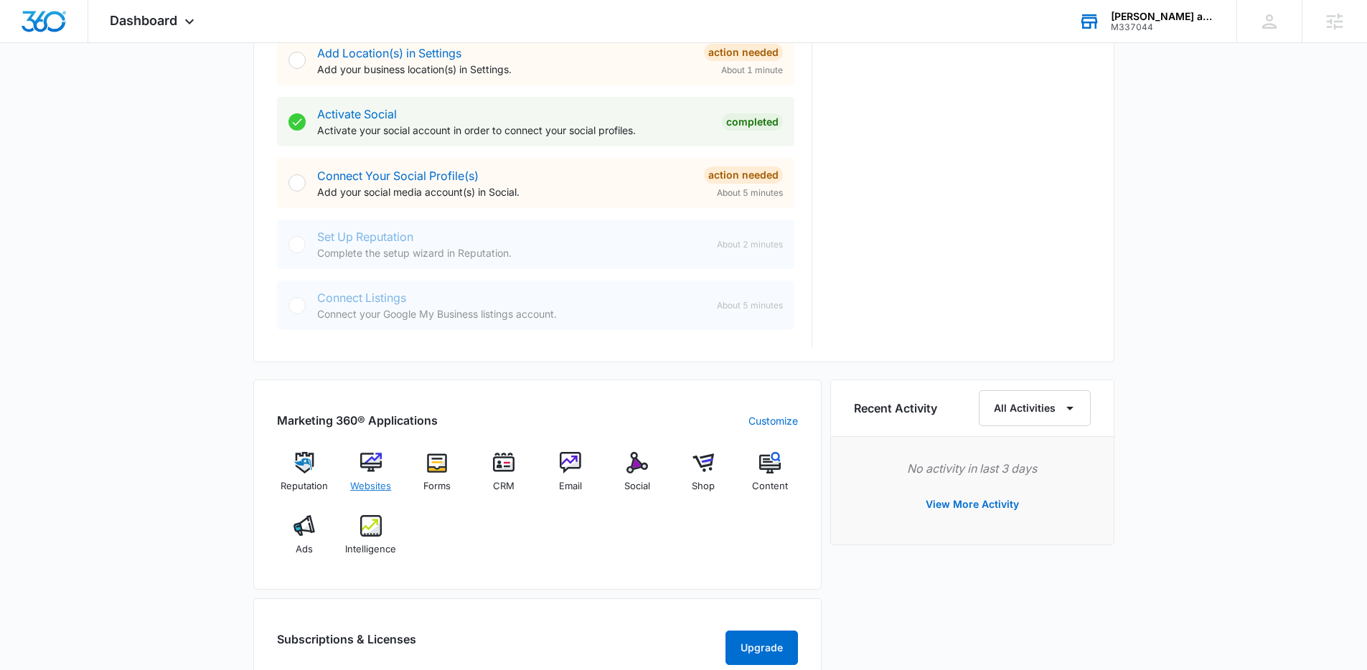
click at [378, 470] on img at bounding box center [371, 463] width 22 height 22
